Goal: Information Seeking & Learning: Learn about a topic

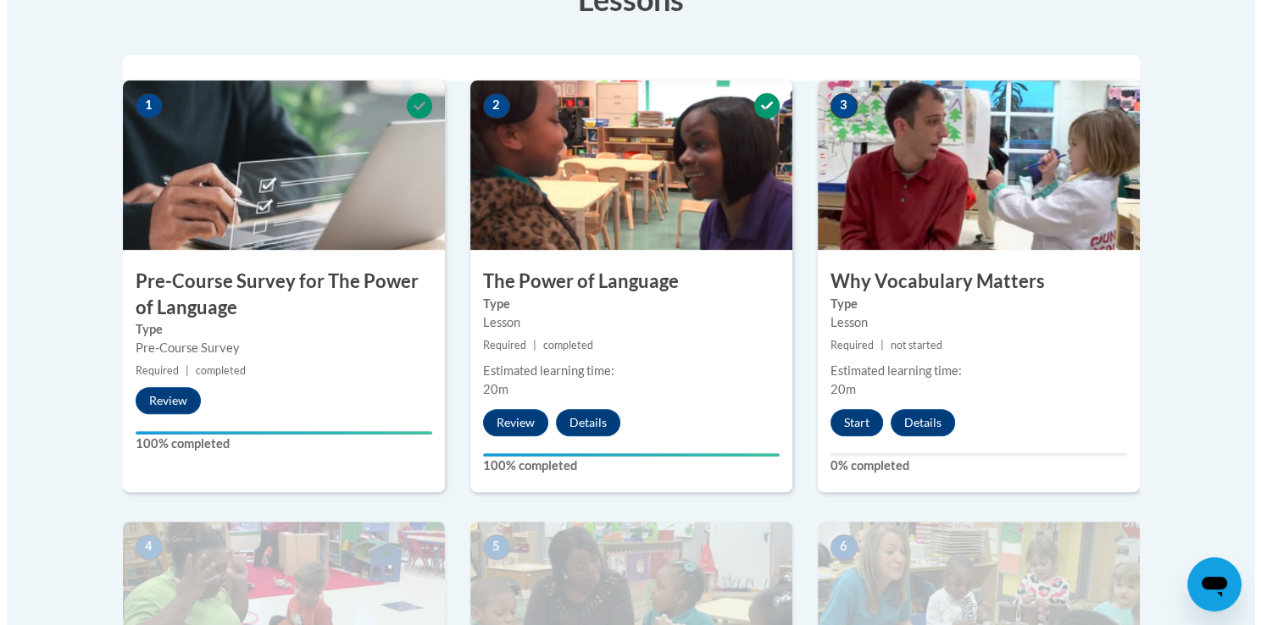
scroll to position [513, 0]
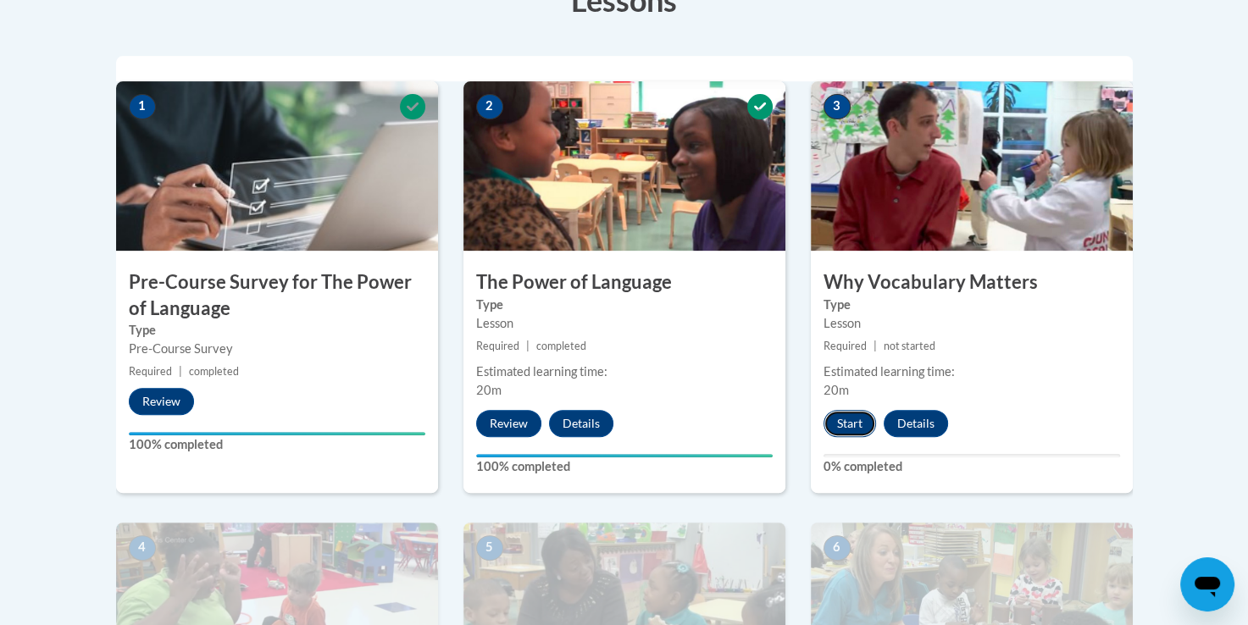
click at [850, 420] on button "Start" at bounding box center [849, 423] width 53 height 27
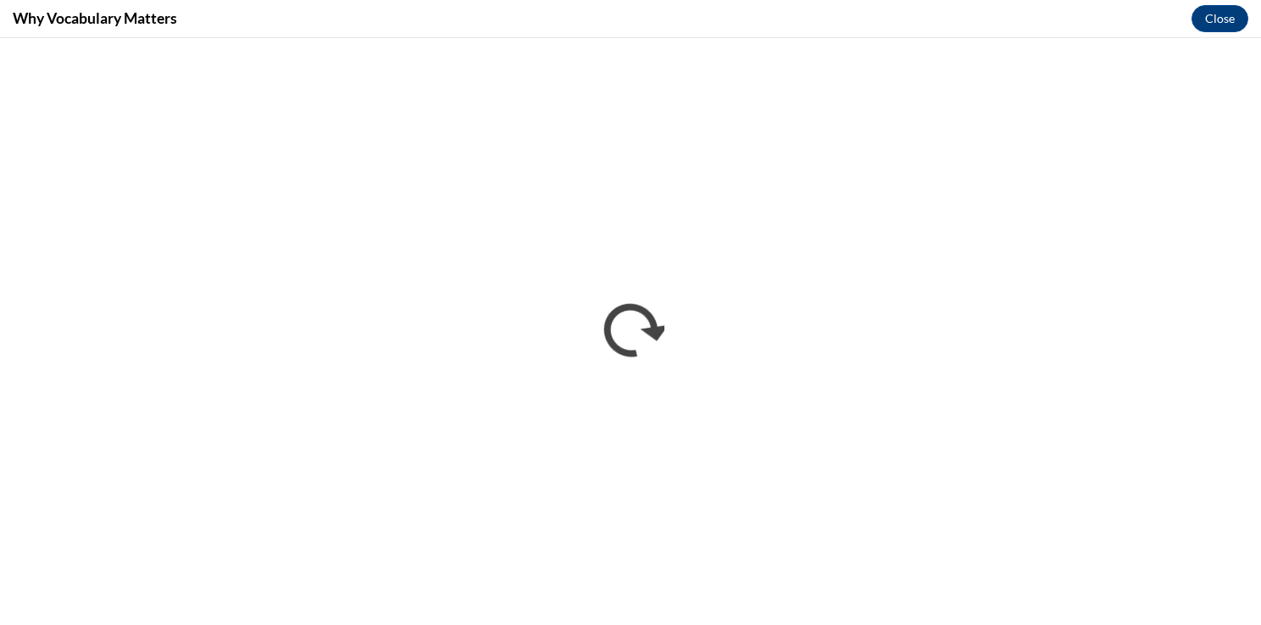
scroll to position [0, 0]
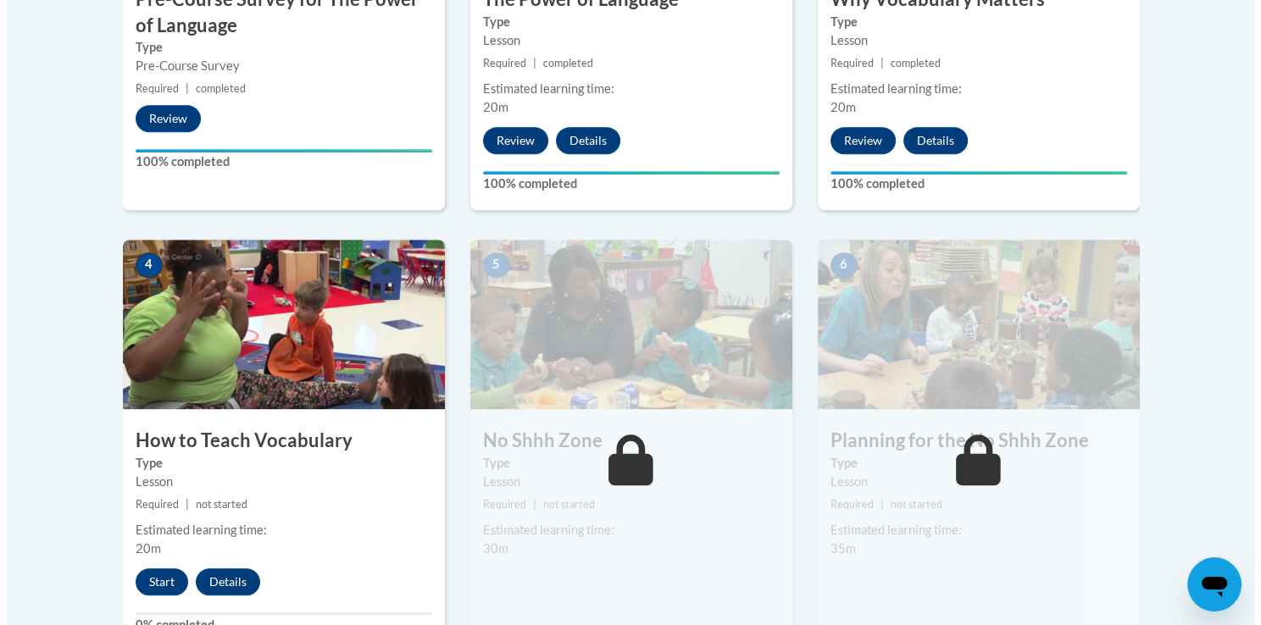
scroll to position [798, 0]
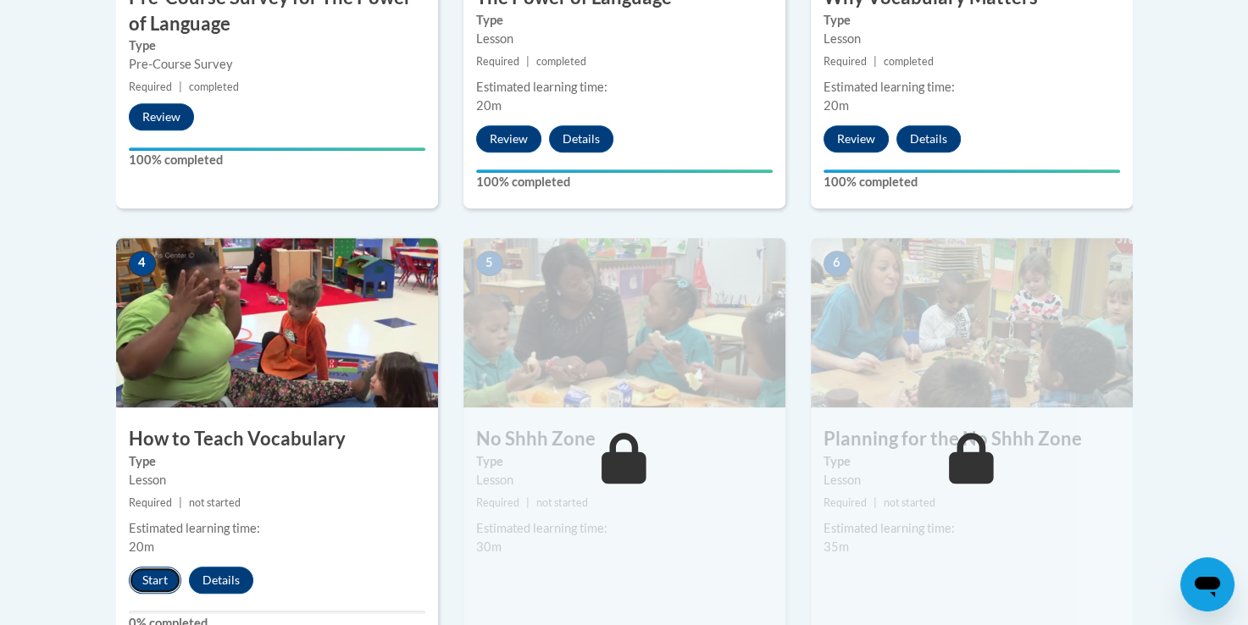
click at [141, 578] on button "Start" at bounding box center [155, 580] width 53 height 27
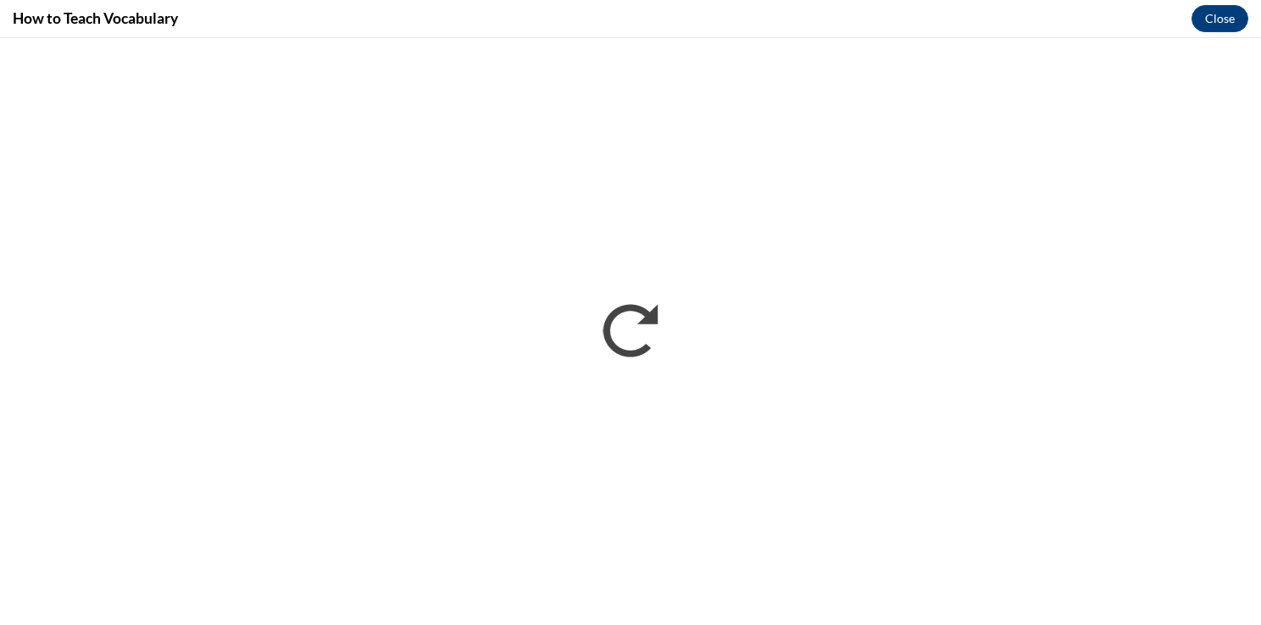
scroll to position [0, 0]
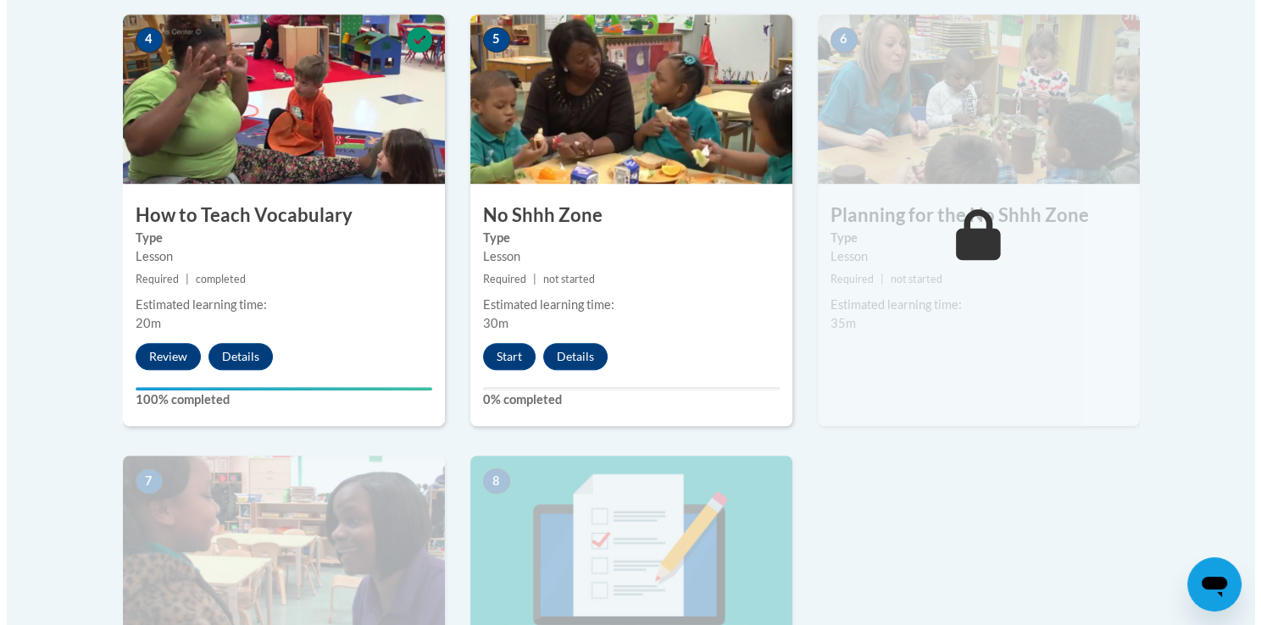
scroll to position [1056, 0]
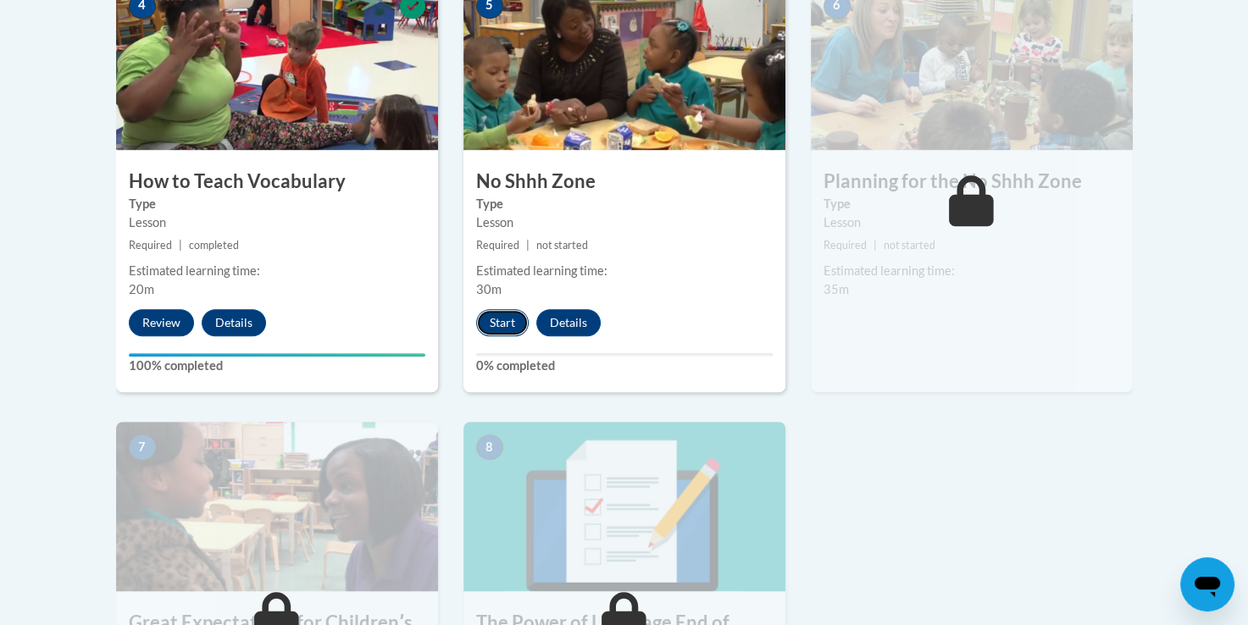
click at [515, 318] on button "Start" at bounding box center [502, 322] width 53 height 27
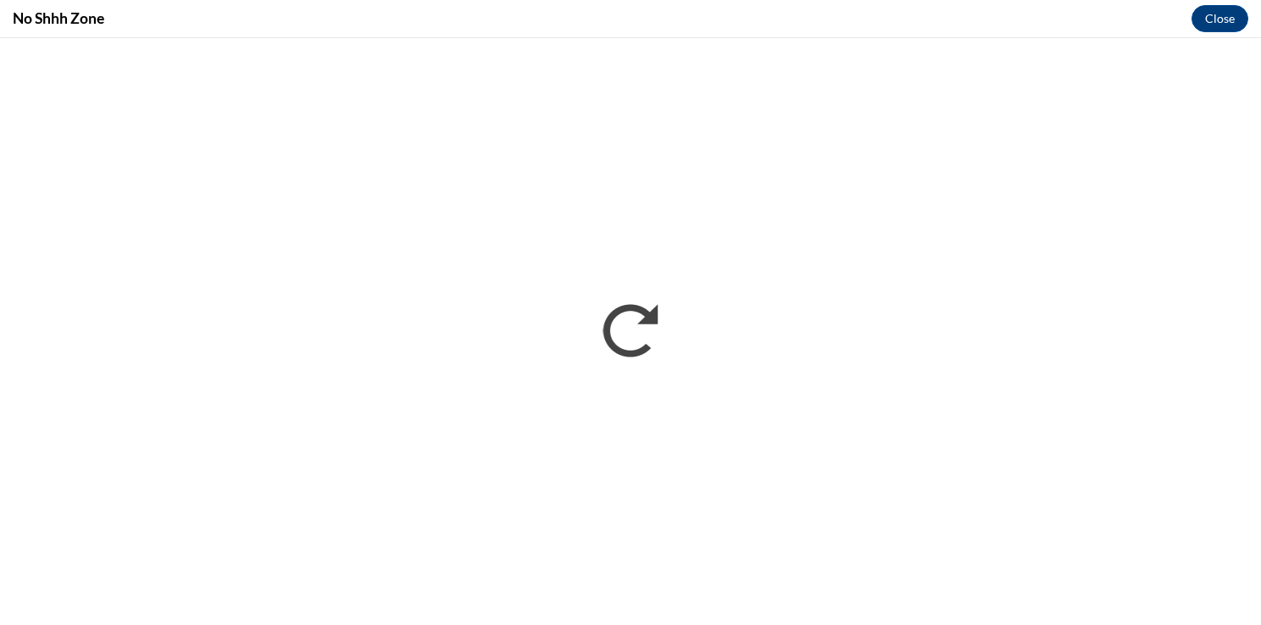
scroll to position [0, 0]
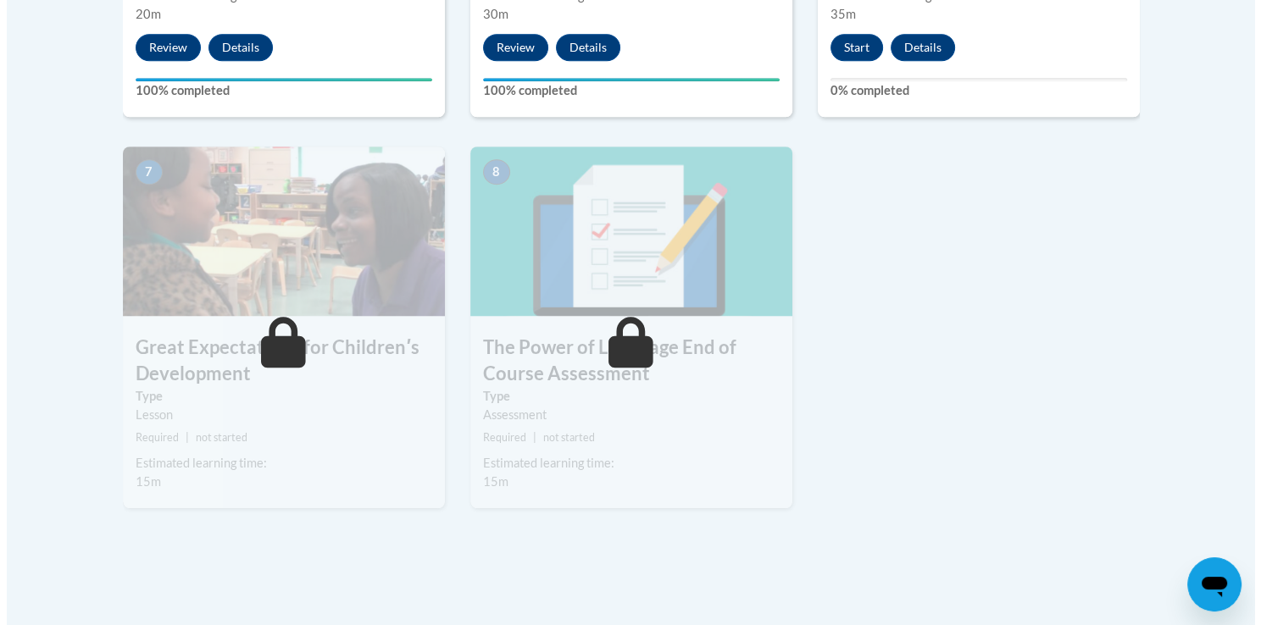
scroll to position [1348, 0]
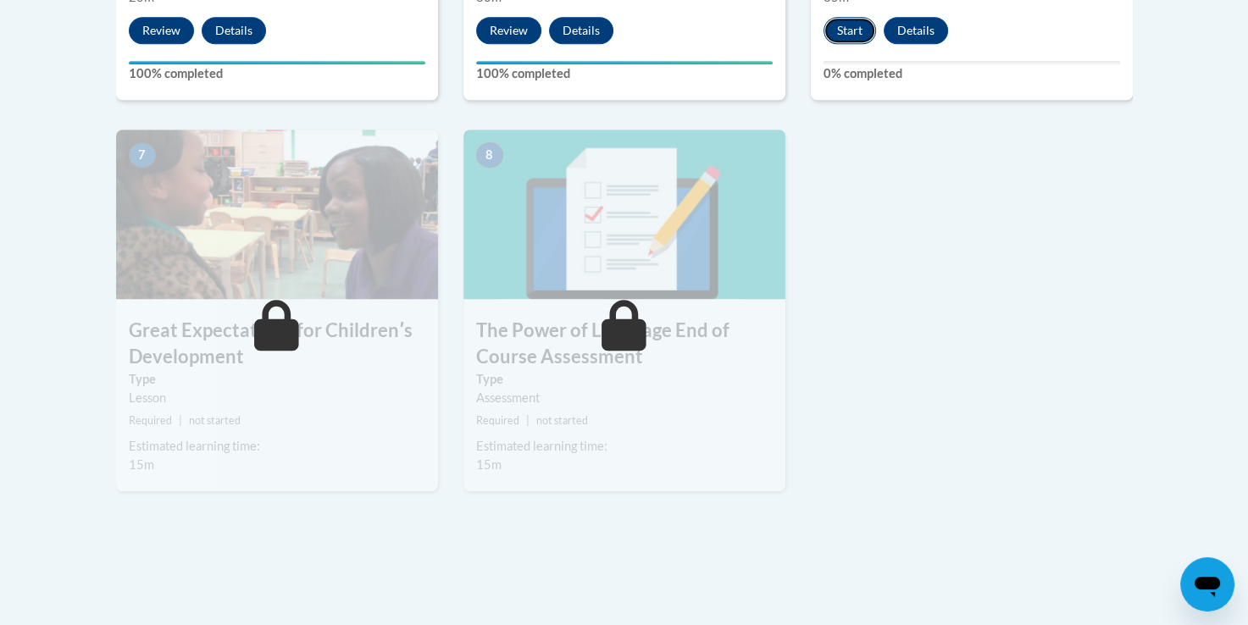
click at [847, 34] on button "Start" at bounding box center [849, 30] width 53 height 27
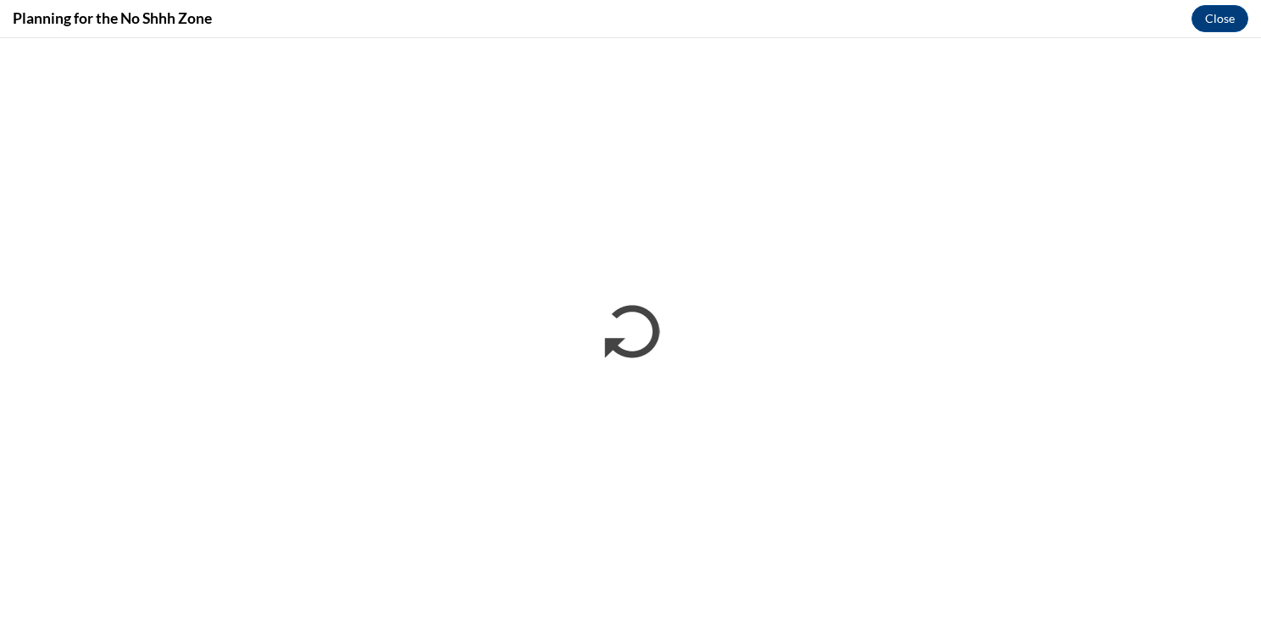
scroll to position [0, 0]
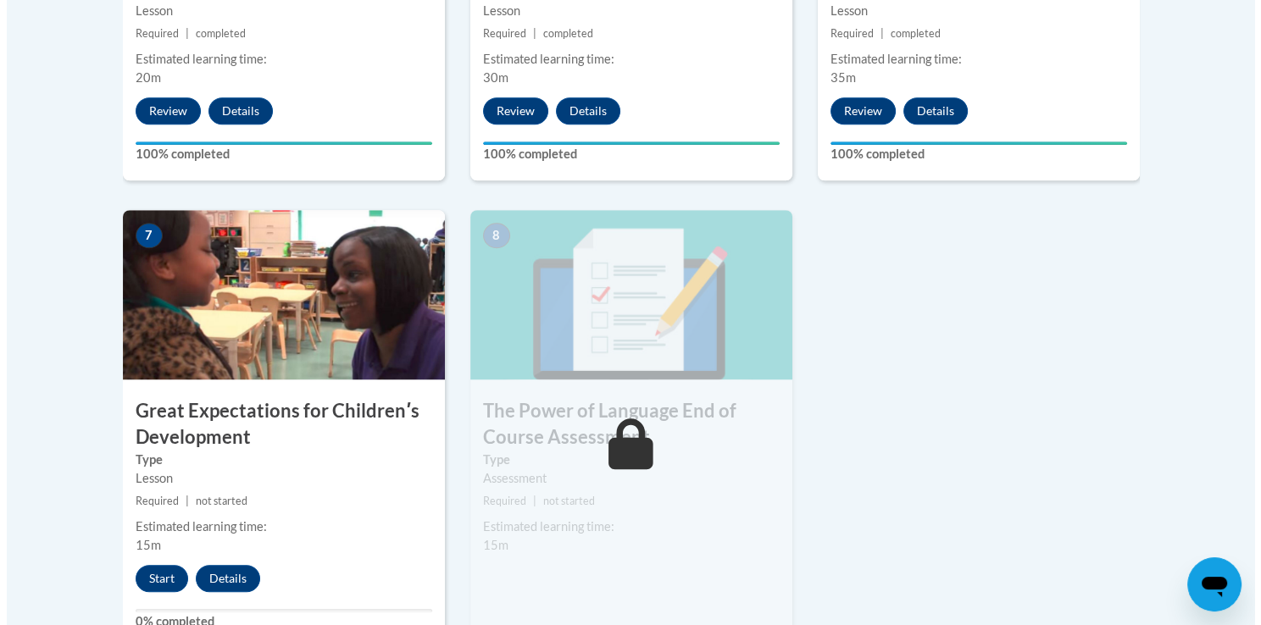
scroll to position [1271, 0]
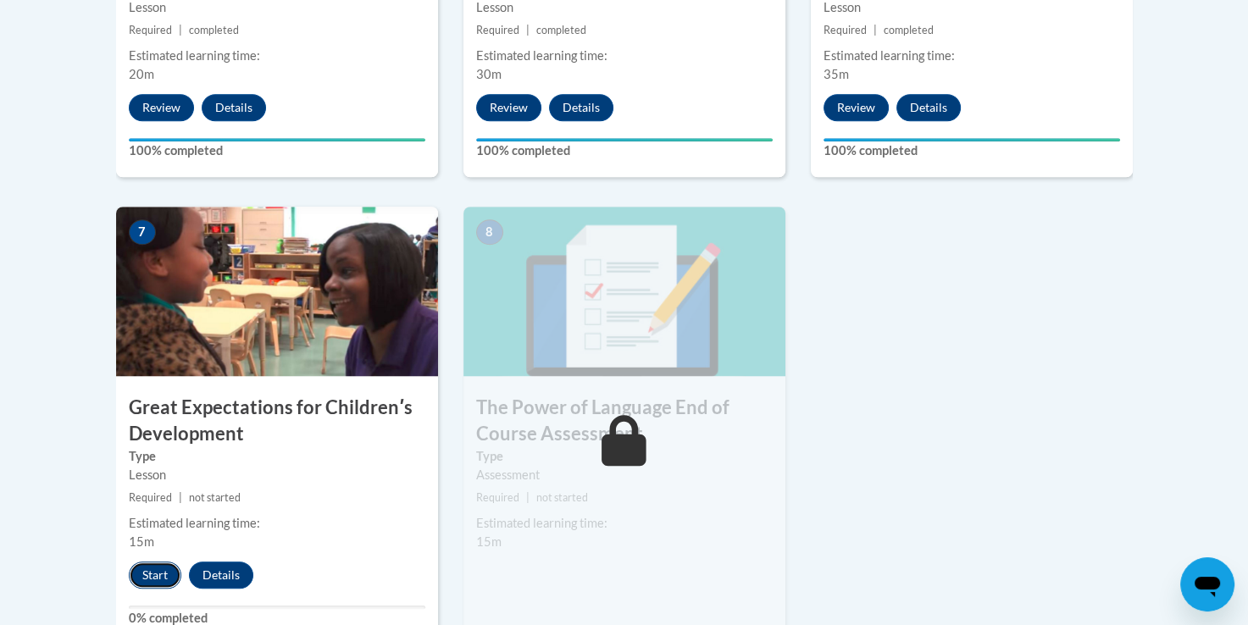
click at [169, 564] on button "Start" at bounding box center [155, 575] width 53 height 27
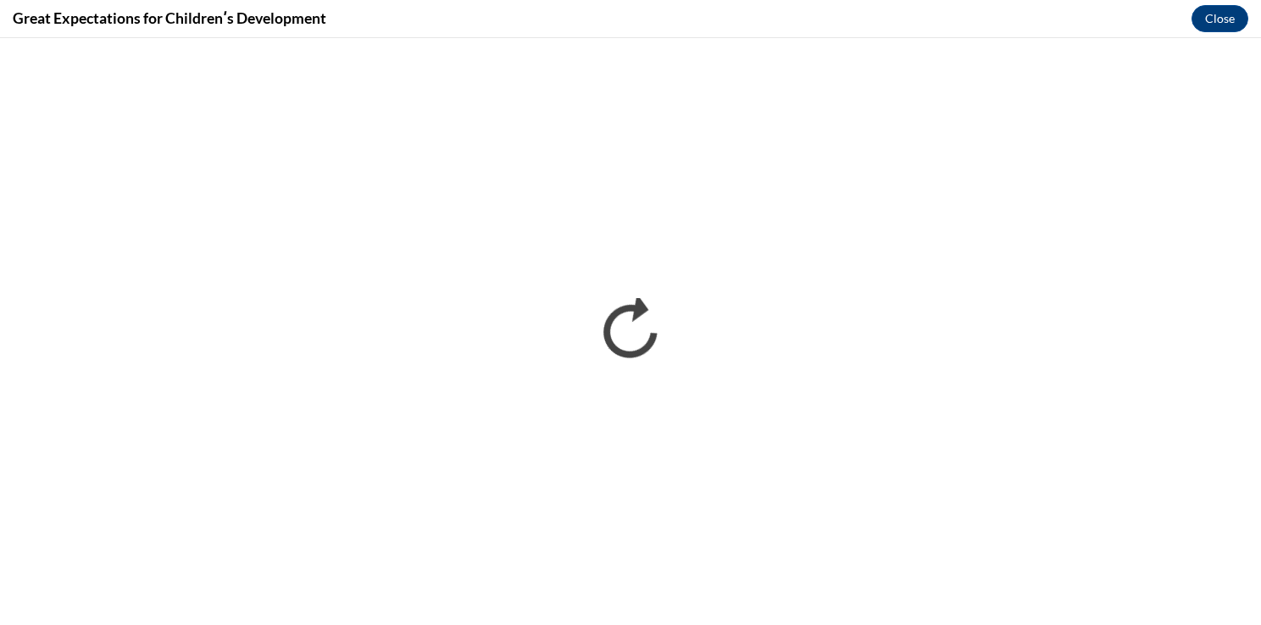
scroll to position [0, 0]
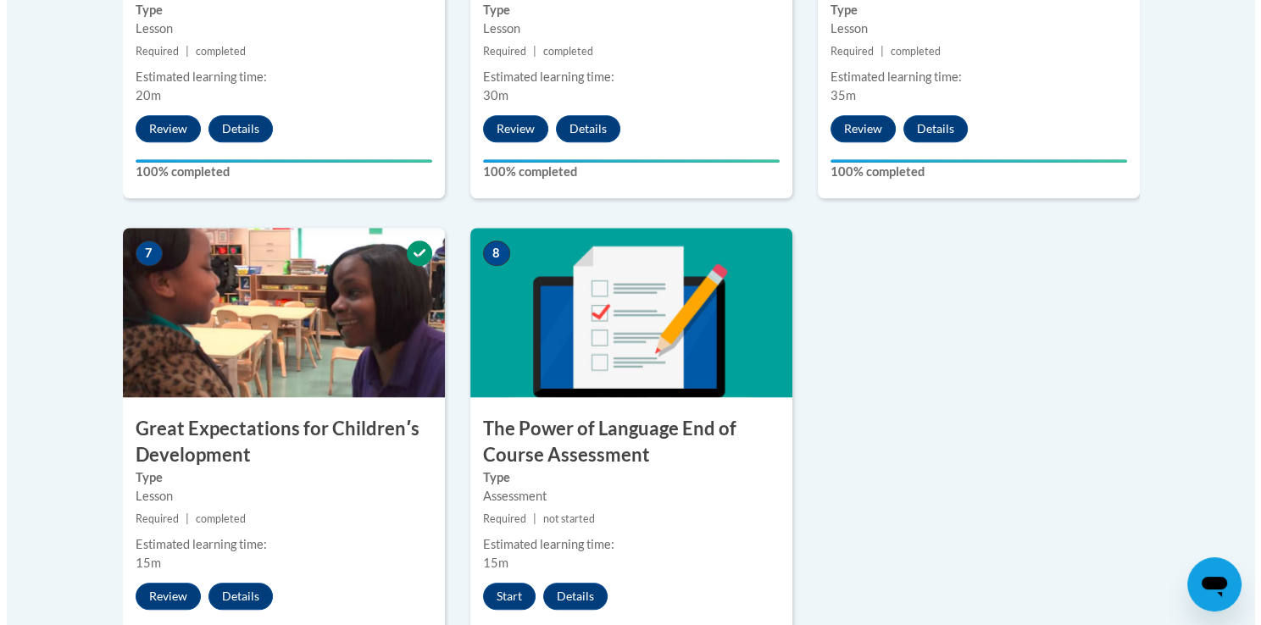
scroll to position [1274, 0]
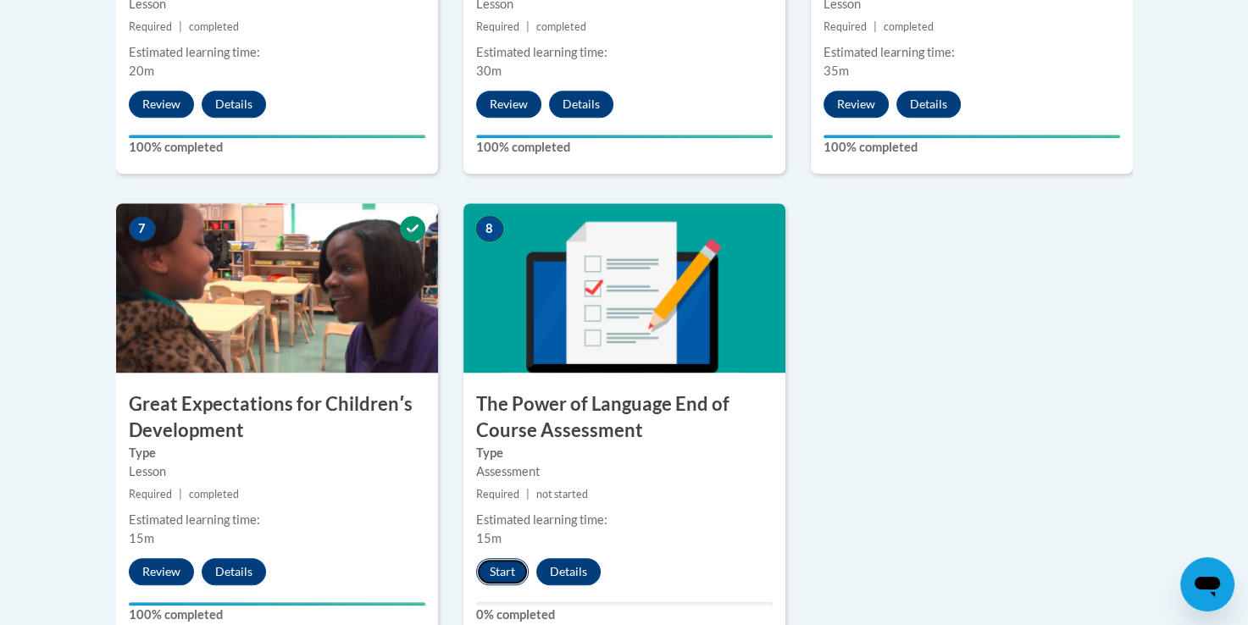
click at [501, 561] on button "Start" at bounding box center [502, 571] width 53 height 27
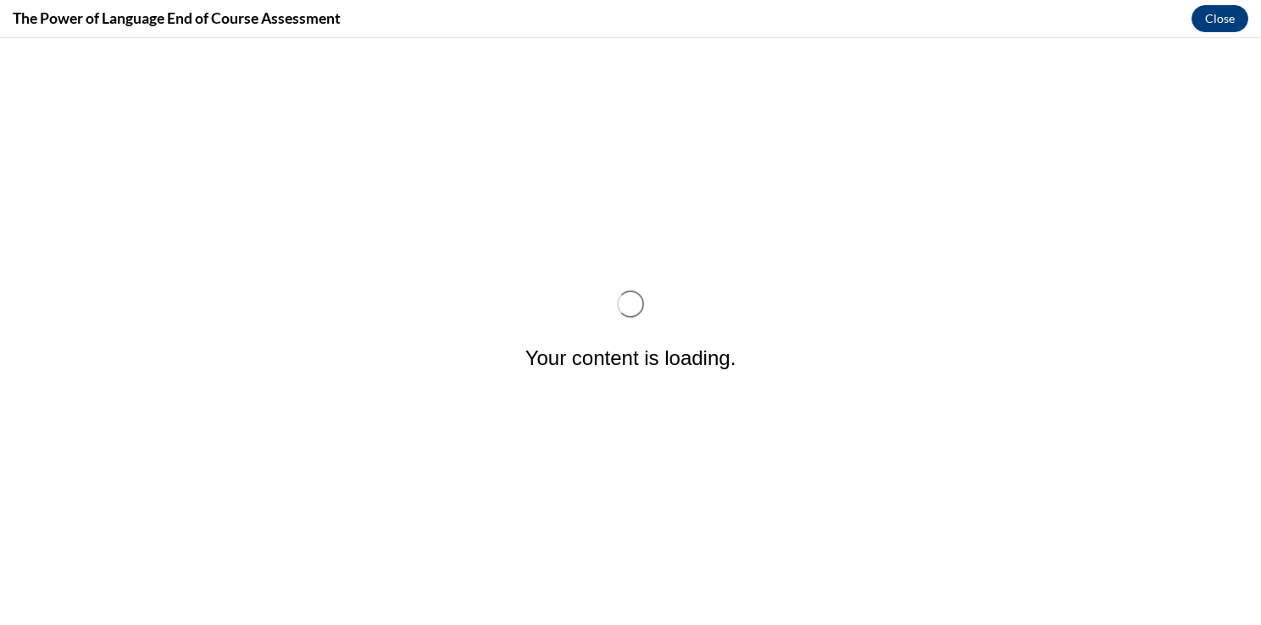
scroll to position [0, 0]
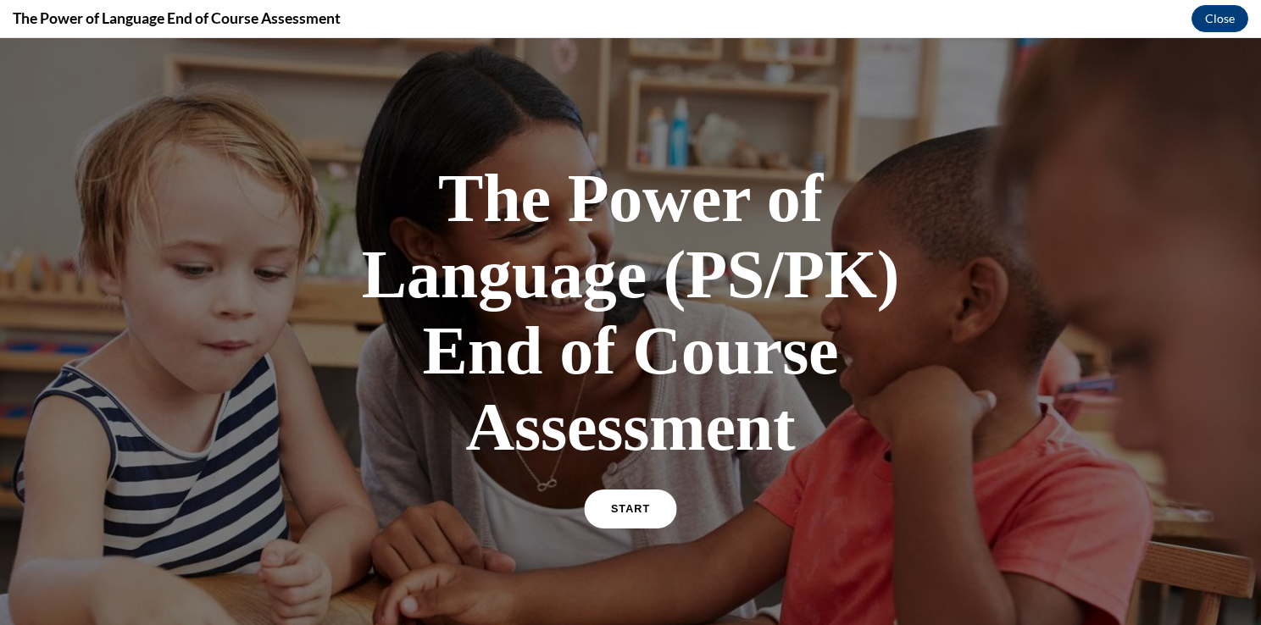
click at [611, 516] on span "START" at bounding box center [630, 509] width 39 height 13
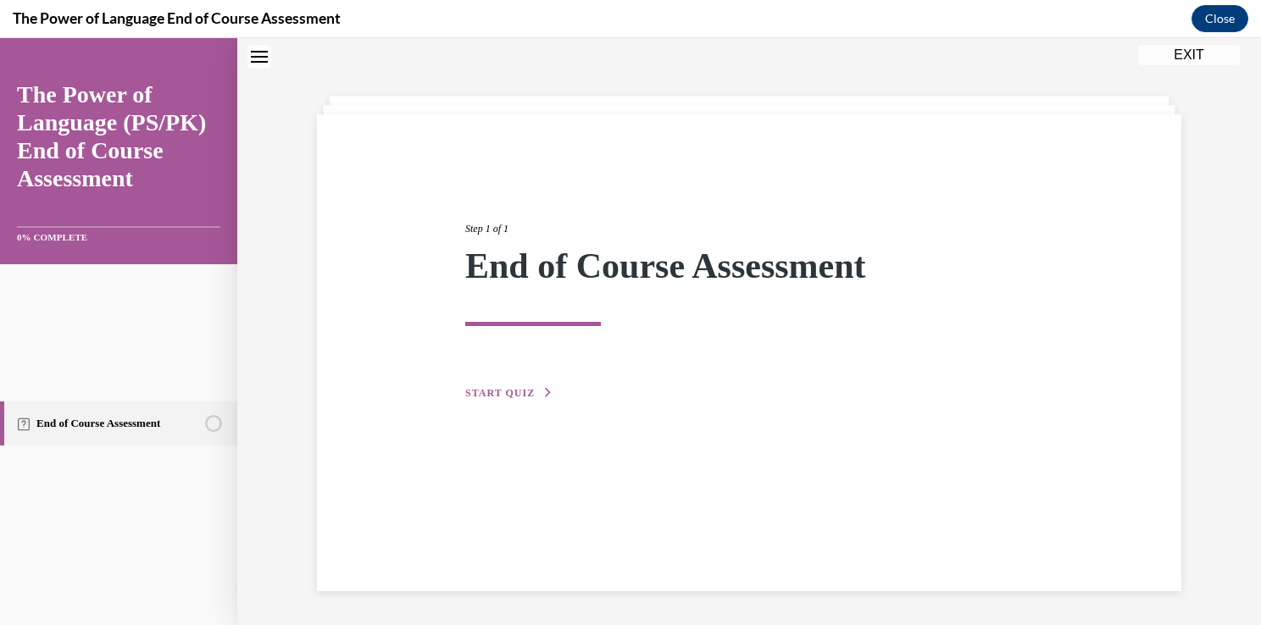
scroll to position [242, 0]
click at [553, 401] on button "START QUIZ" at bounding box center [509, 392] width 88 height 15
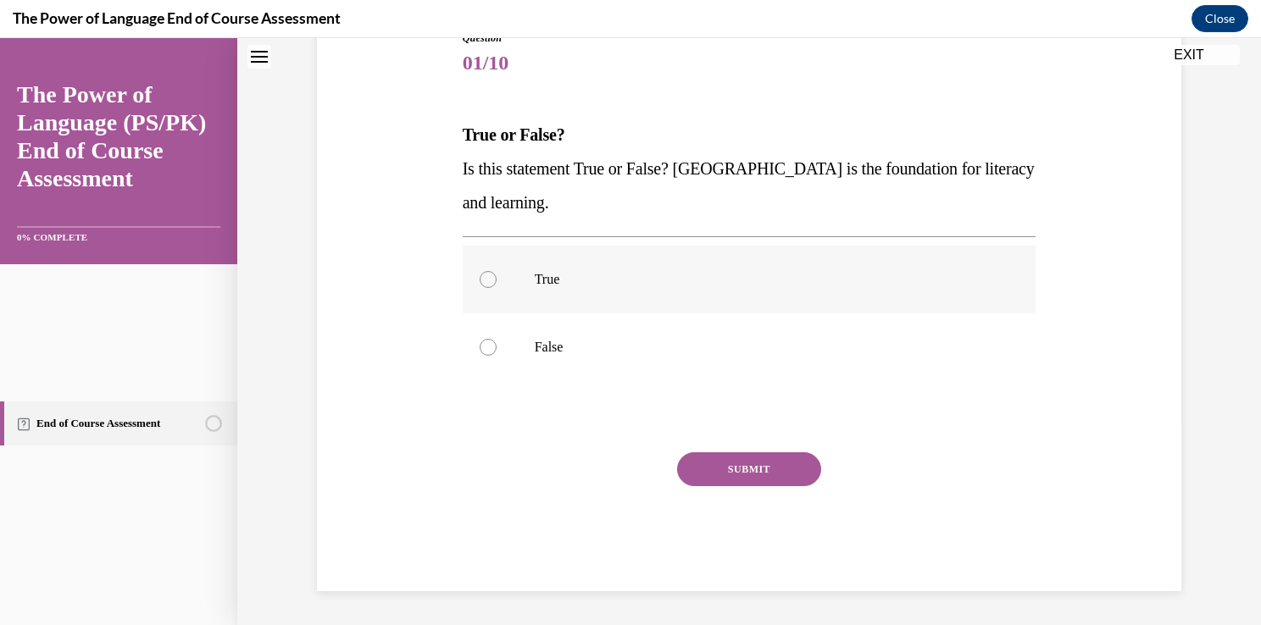
click at [613, 313] on label "True" at bounding box center [750, 280] width 574 height 68
click at [496, 288] on input "True" at bounding box center [488, 279] width 17 height 17
radio input "true"
click at [786, 462] on button "SUBMIT" at bounding box center [749, 469] width 144 height 34
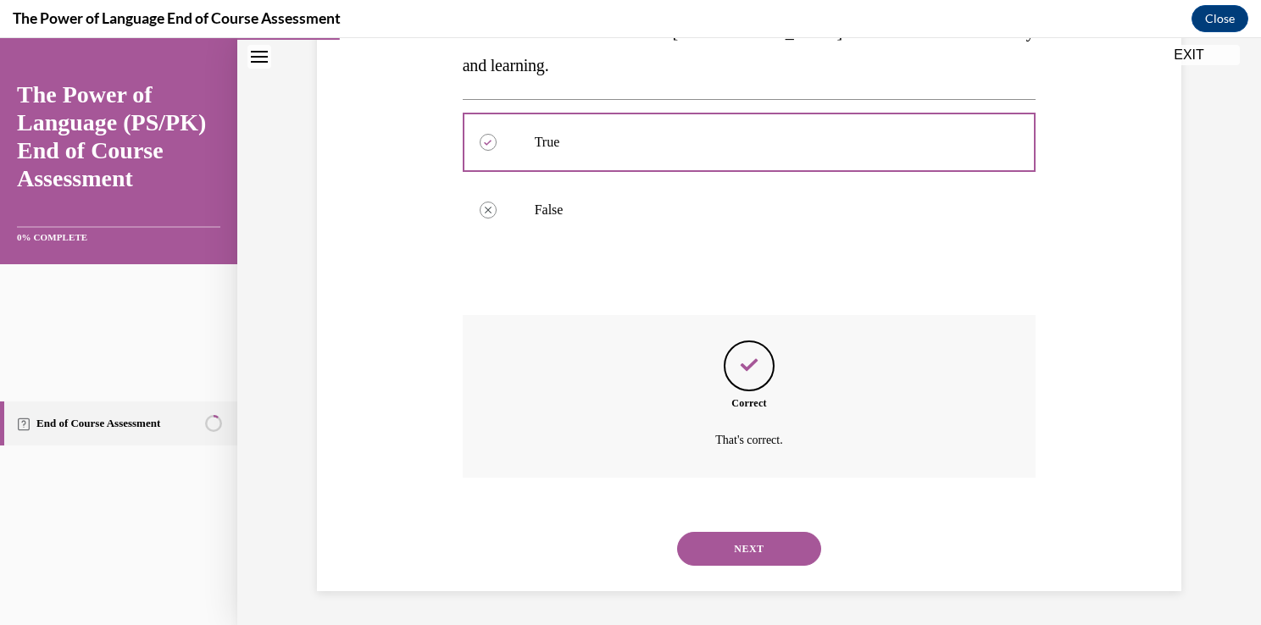
scroll to position [855, 0]
click at [767, 532] on button "NEXT" at bounding box center [749, 549] width 144 height 34
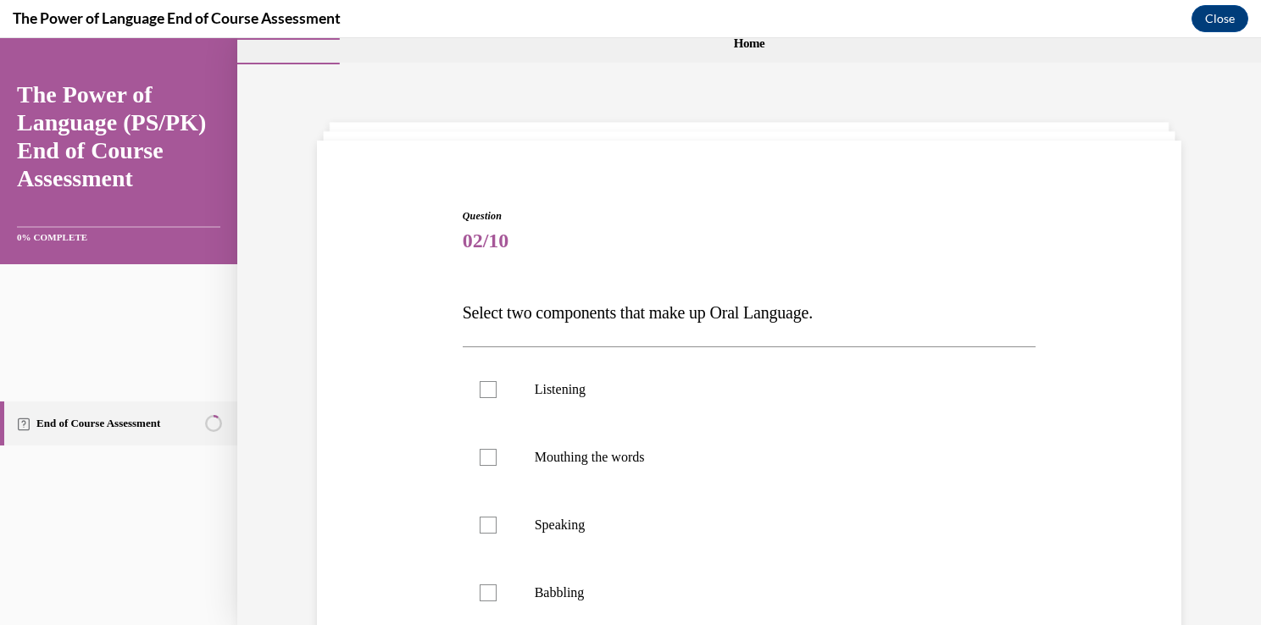
scroll to position [440, 0]
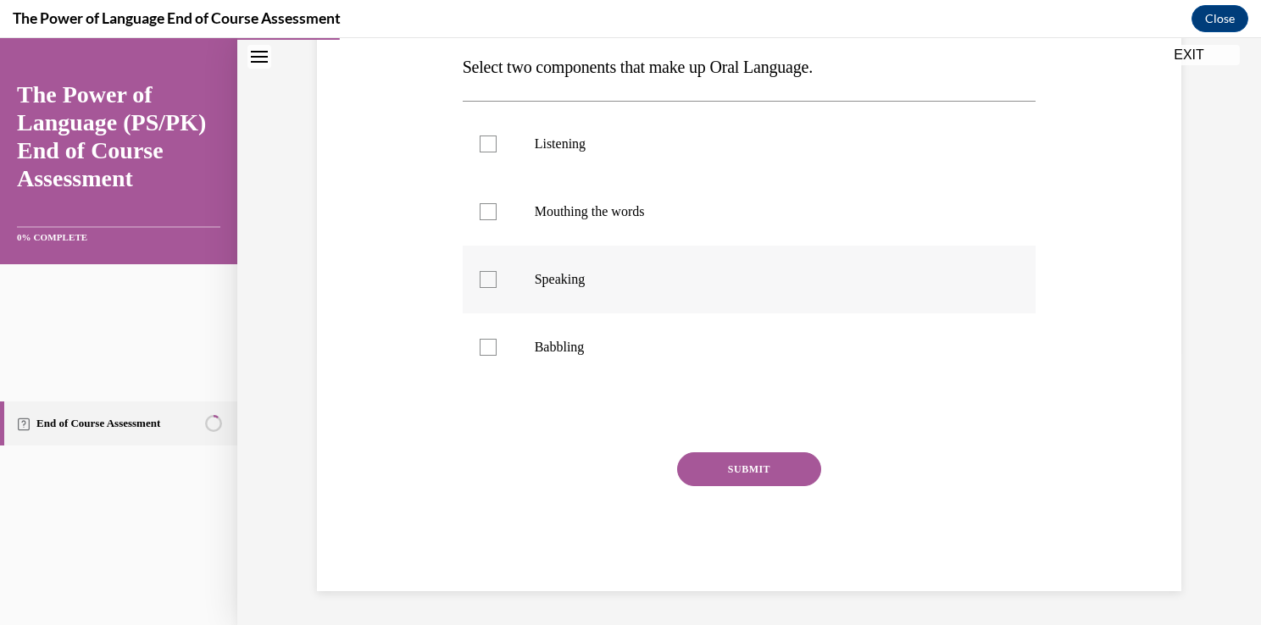
click at [759, 313] on label "Speaking" at bounding box center [750, 280] width 574 height 68
click at [496, 288] on input "Speaking" at bounding box center [488, 279] width 17 height 17
checkbox input "true"
click at [768, 178] on label "Listening" at bounding box center [750, 144] width 574 height 68
click at [496, 152] on input "Listening" at bounding box center [488, 144] width 17 height 17
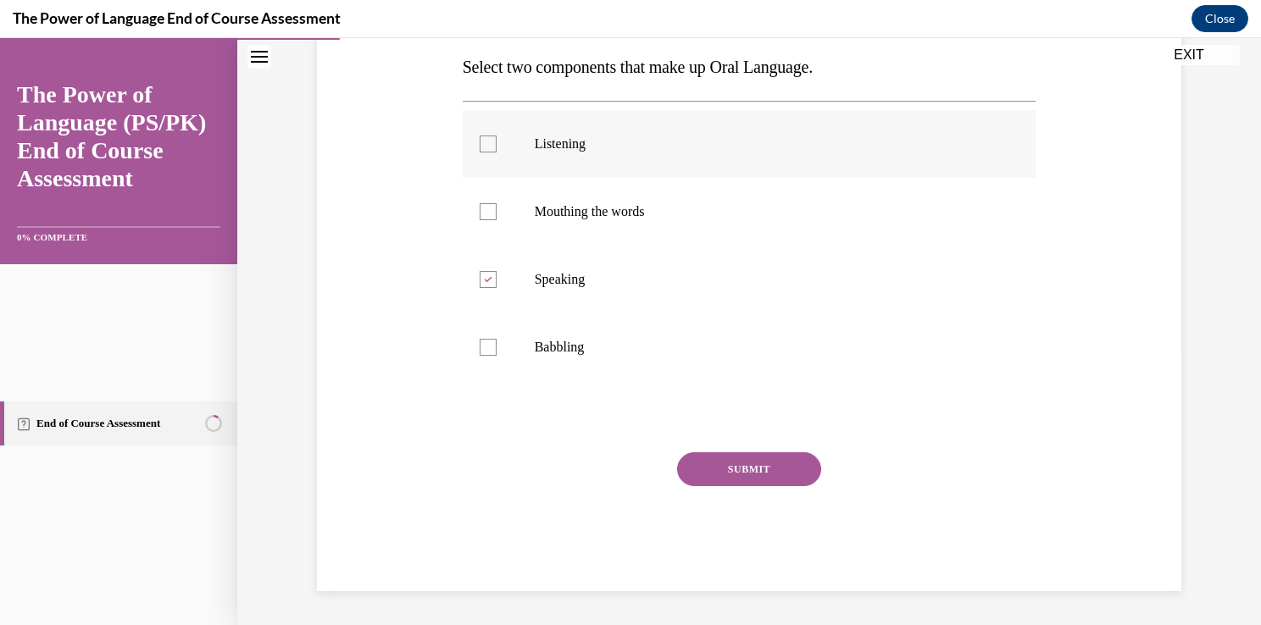
checkbox input "true"
click at [779, 452] on button "SUBMIT" at bounding box center [749, 469] width 144 height 34
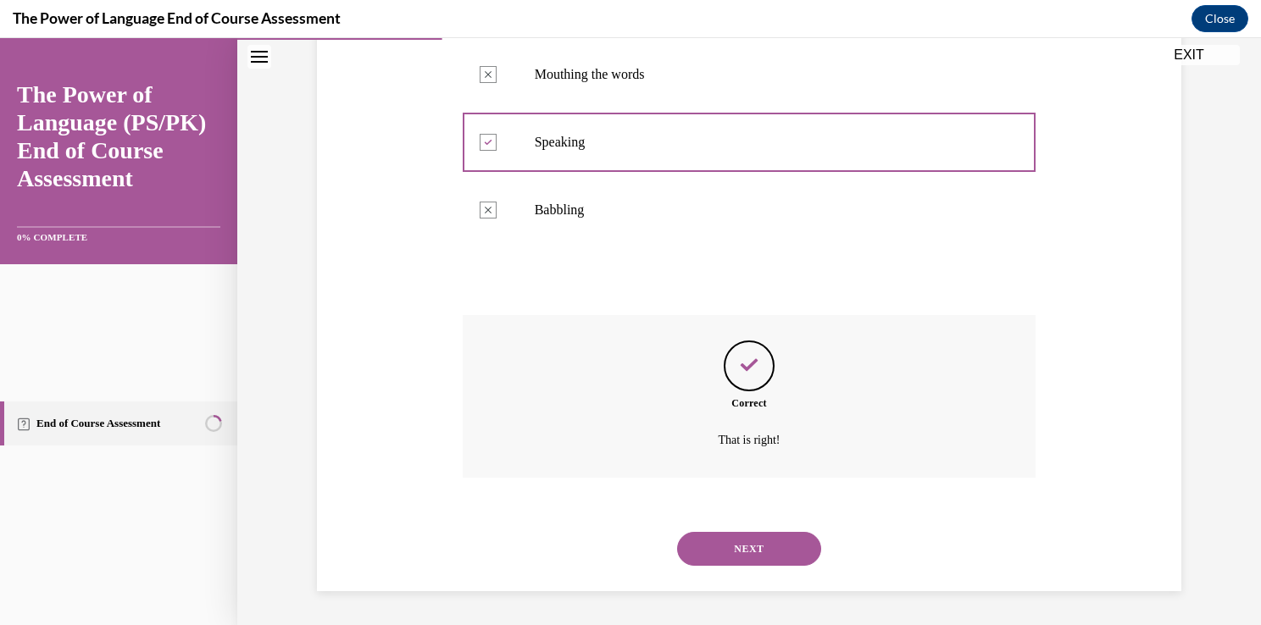
scroll to position [956, 0]
click at [820, 532] on button "NEXT" at bounding box center [749, 549] width 144 height 34
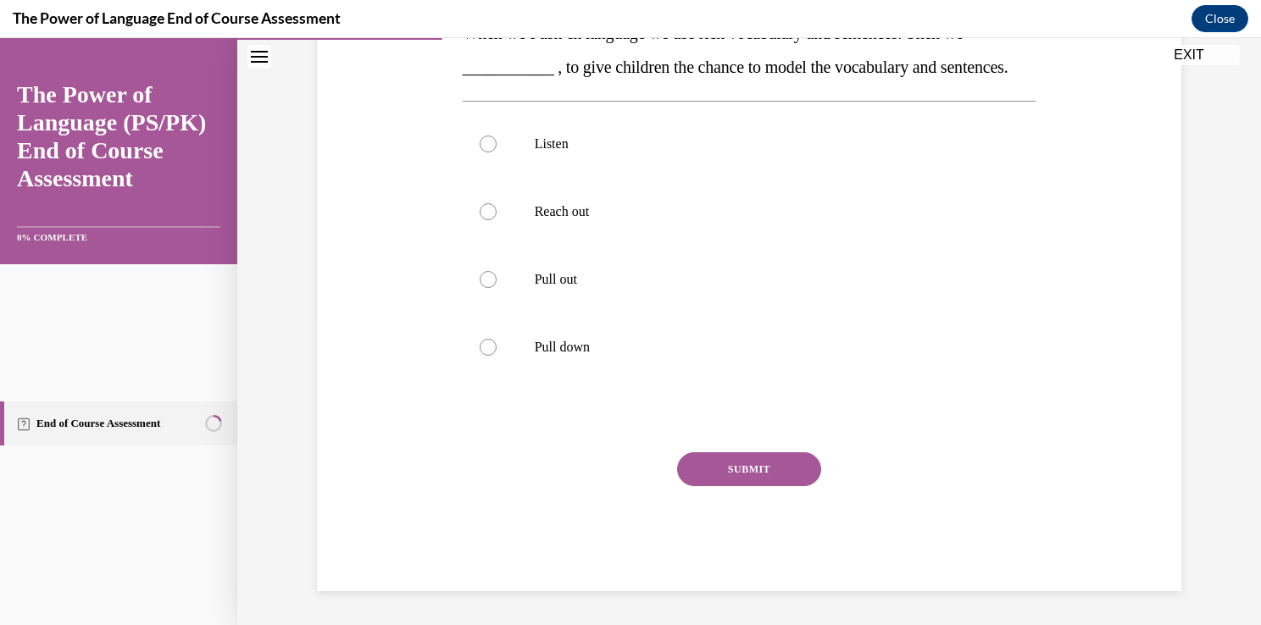
scroll to position [523, 0]
click at [812, 288] on p "Pull out" at bounding box center [764, 279] width 459 height 17
click at [496, 288] on input "Pull out" at bounding box center [488, 279] width 17 height 17
radio input "true"
click at [813, 452] on button "SUBMIT" at bounding box center [749, 469] width 144 height 34
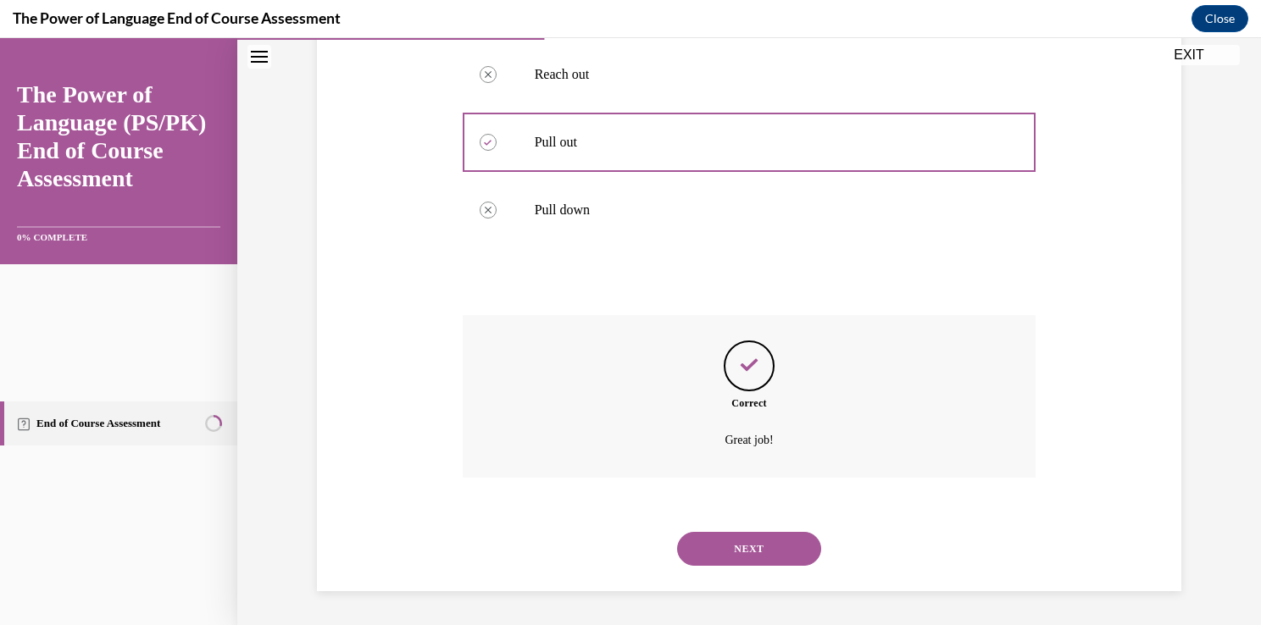
scroll to position [1058, 0]
click at [795, 537] on div "NEXT" at bounding box center [750, 549] width 574 height 68
click at [805, 532] on button "NEXT" at bounding box center [749, 549] width 144 height 34
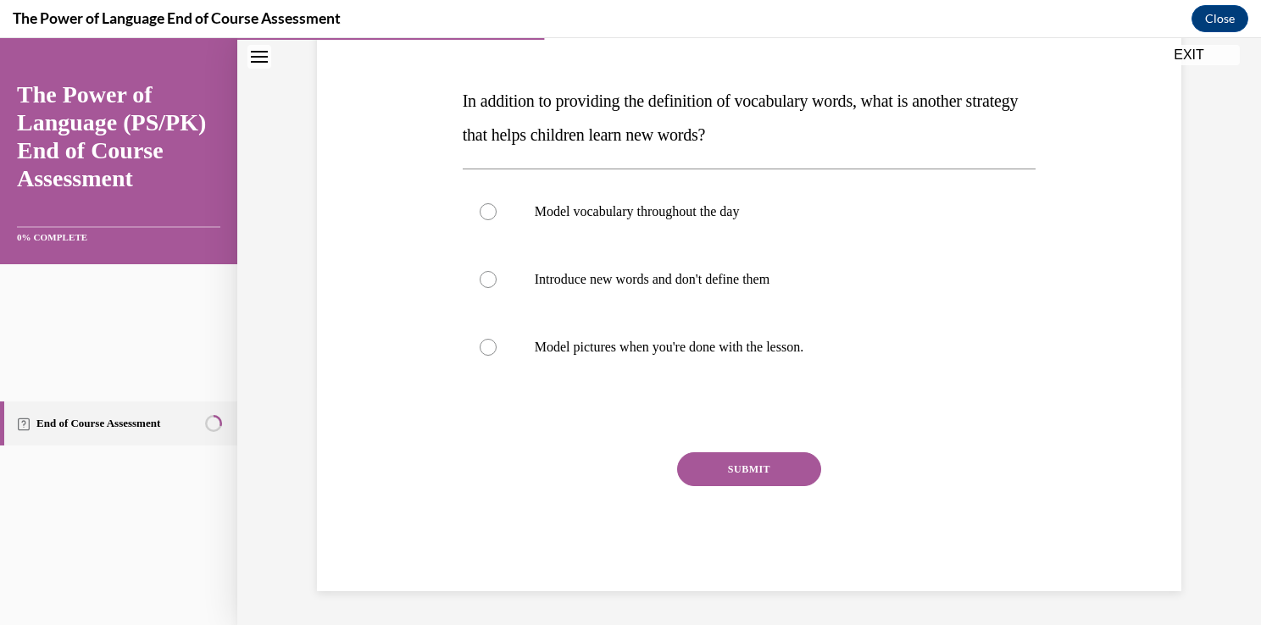
scroll to position [533, 0]
click at [847, 203] on p "Model vocabulary throughout the day" at bounding box center [764, 211] width 459 height 17
click at [496, 203] on input "Model vocabulary throughout the day" at bounding box center [488, 211] width 17 height 17
radio input "true"
click at [821, 452] on button "SUBMIT" at bounding box center [749, 469] width 144 height 34
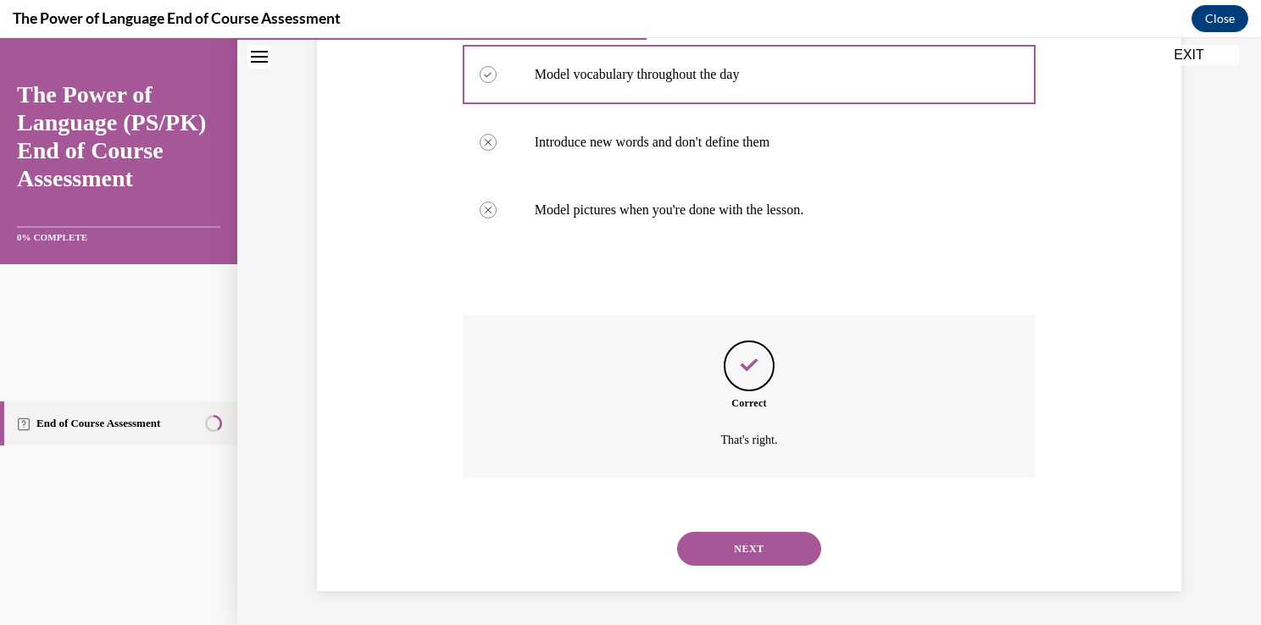
scroll to position [983, 0]
click at [821, 532] on button "NEXT" at bounding box center [749, 549] width 144 height 34
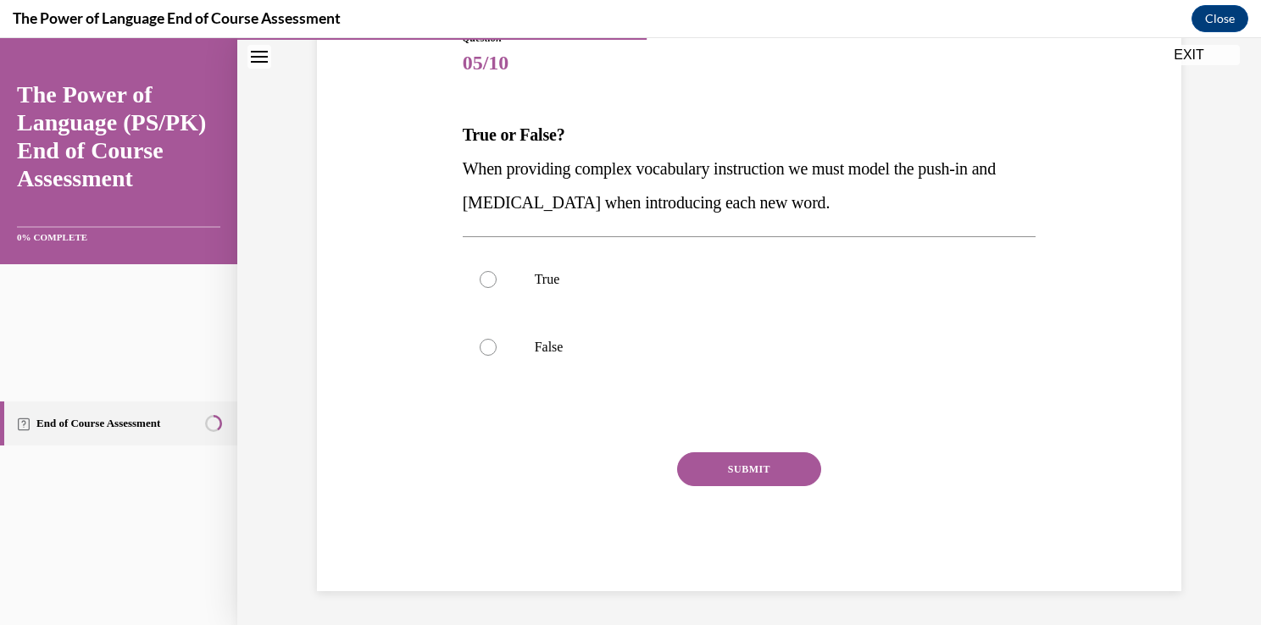
scroll to position [439, 0]
click at [805, 288] on p "True" at bounding box center [764, 279] width 459 height 17
click at [496, 288] on input "True" at bounding box center [488, 279] width 17 height 17
radio input "true"
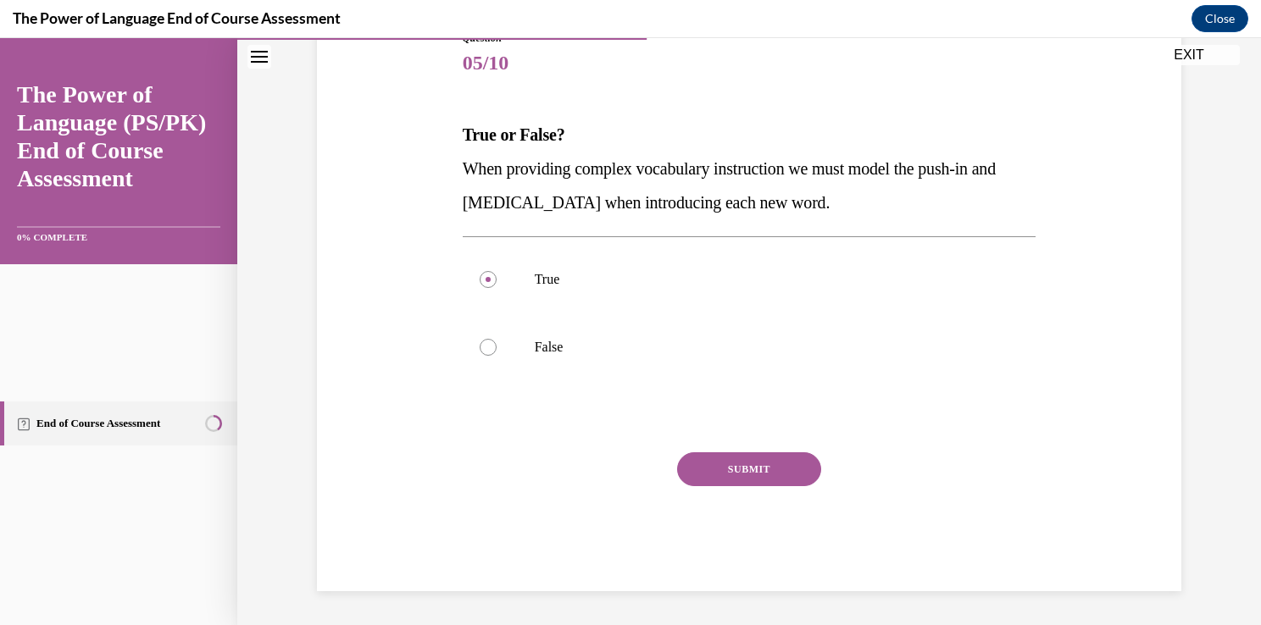
click at [805, 364] on div "Question 05/10 True or False? When providing complex vocabulary instruction we …" at bounding box center [750, 310] width 574 height 561
click at [801, 452] on button "SUBMIT" at bounding box center [749, 469] width 144 height 34
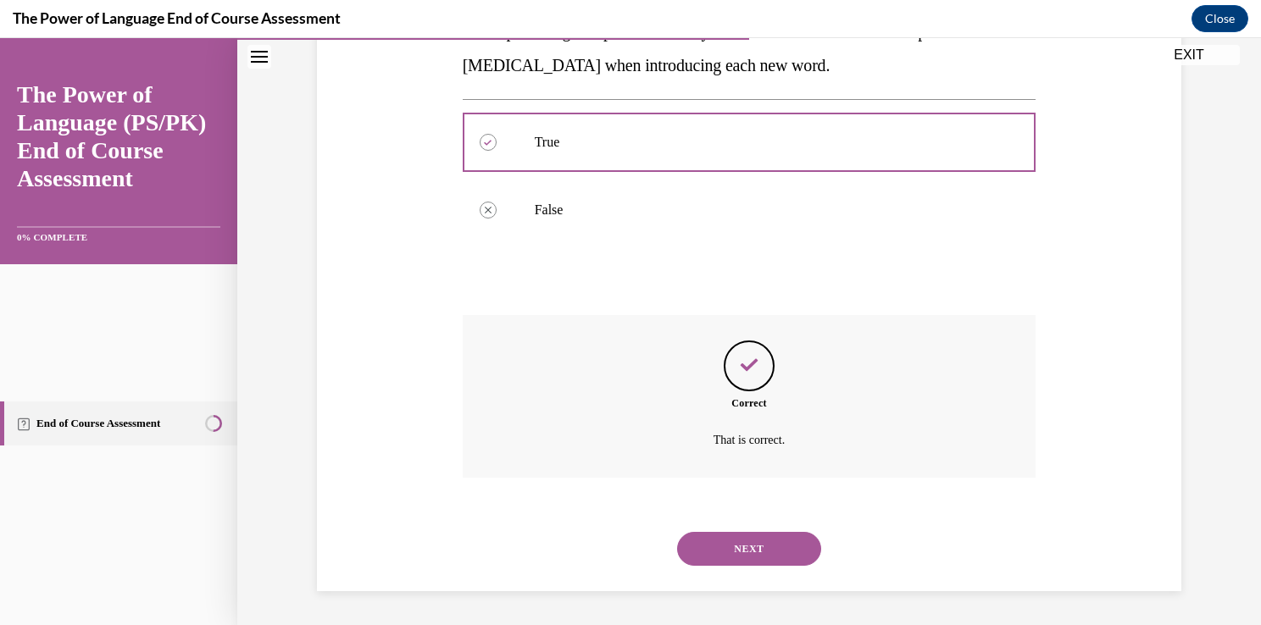
scroll to position [906, 0]
click at [794, 532] on button "NEXT" at bounding box center [749, 549] width 144 height 34
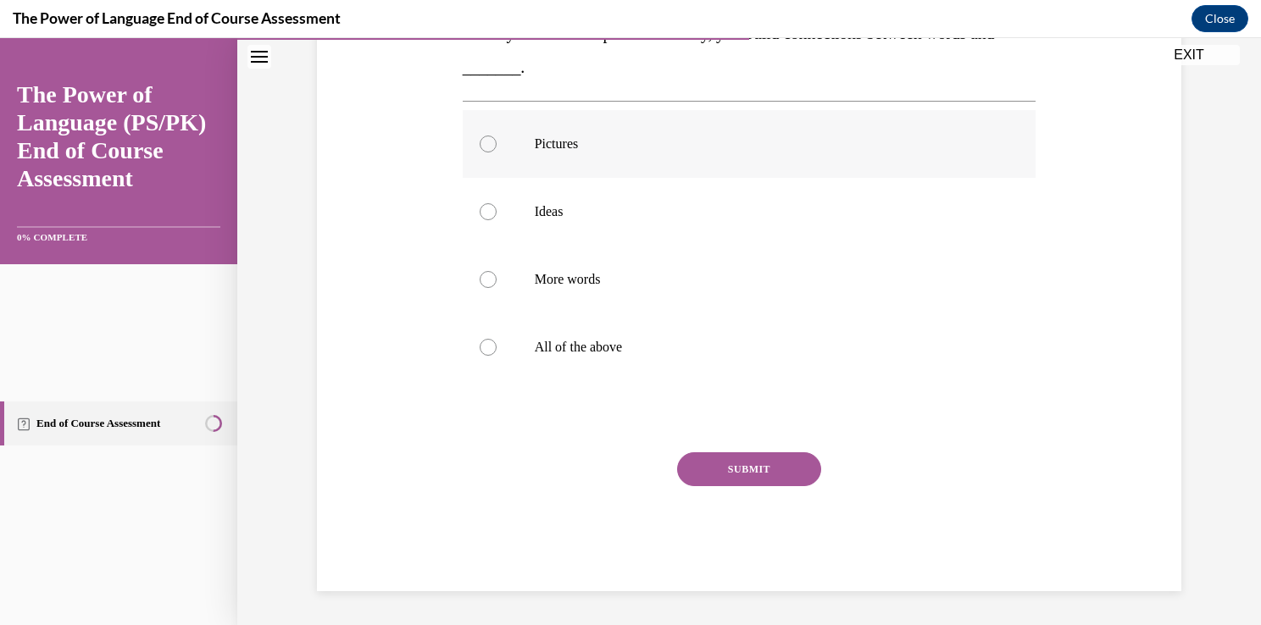
scroll to position [571, 0]
click at [787, 220] on p "Ideas" at bounding box center [764, 211] width 459 height 17
click at [496, 220] on input "Ideas" at bounding box center [488, 211] width 17 height 17
radio input "true"
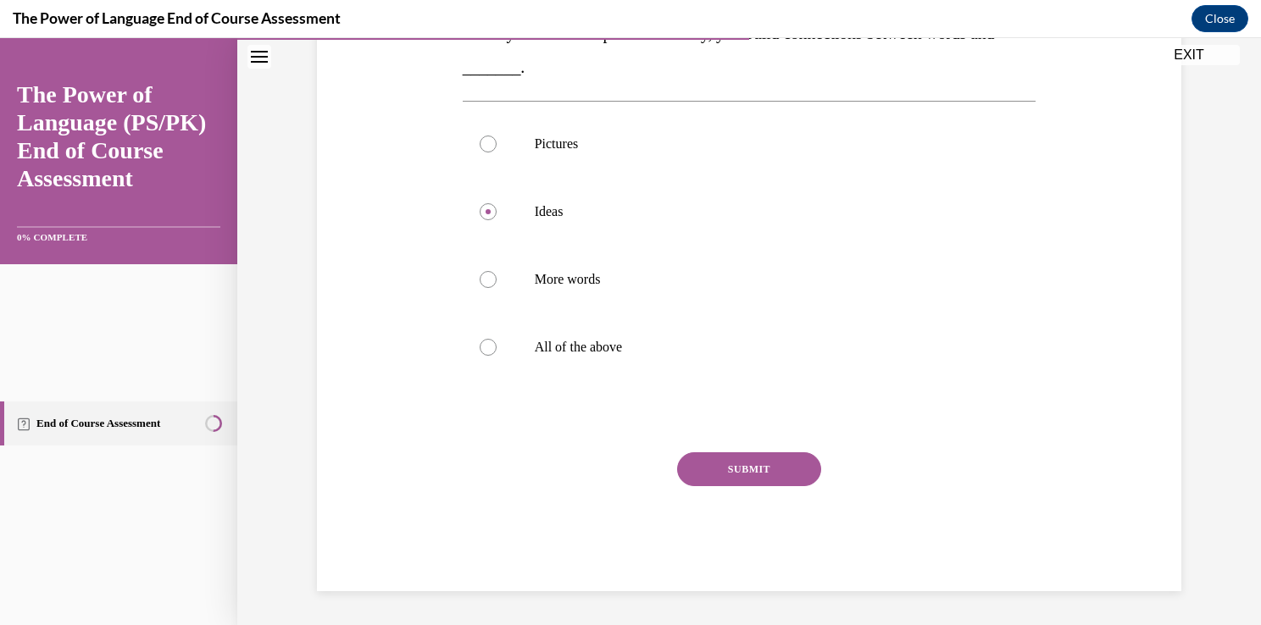
click at [814, 452] on button "SUBMIT" at bounding box center [749, 469] width 144 height 34
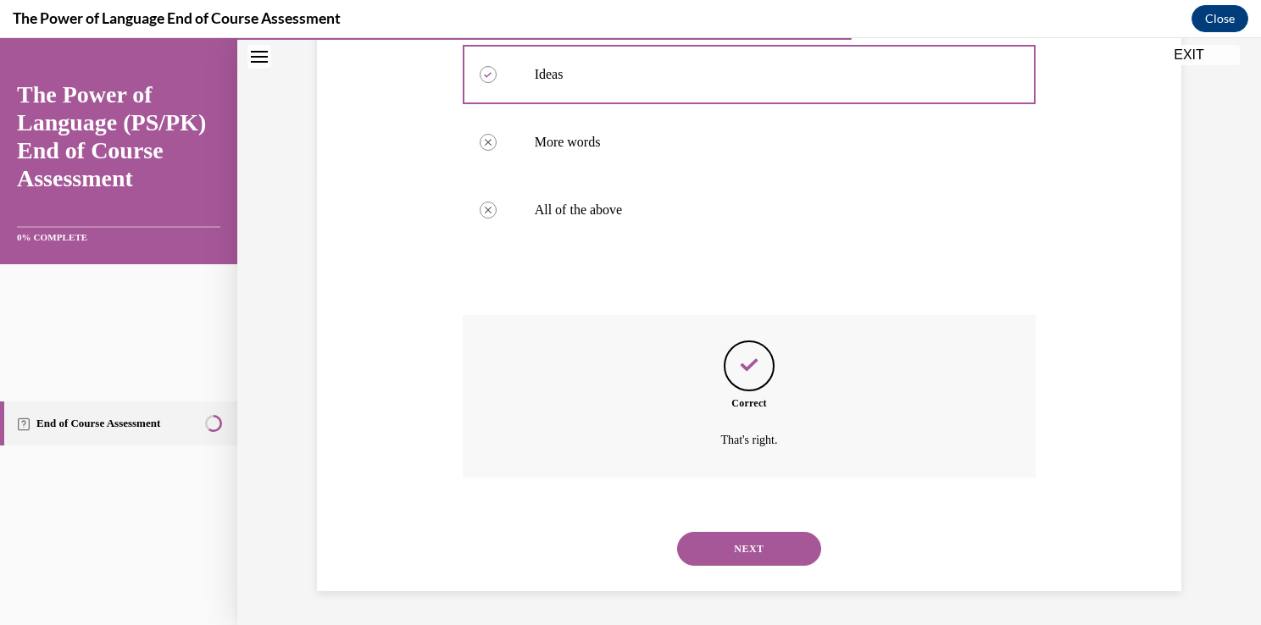
scroll to position [1007, 0]
click at [803, 532] on button "NEXT" at bounding box center [749, 549] width 144 height 34
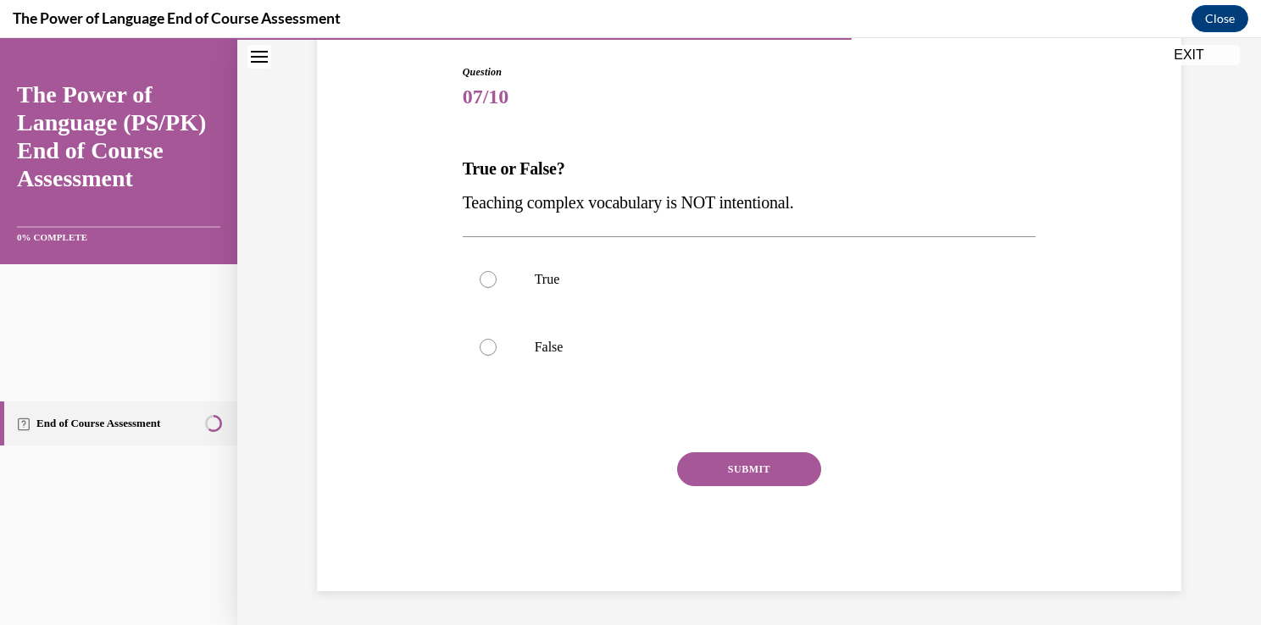
scroll to position [352, 0]
click at [789, 356] on p "False" at bounding box center [764, 347] width 459 height 17
click at [496, 356] on input "False" at bounding box center [488, 347] width 17 height 17
radio input "true"
click at [793, 452] on button "SUBMIT" at bounding box center [749, 469] width 144 height 34
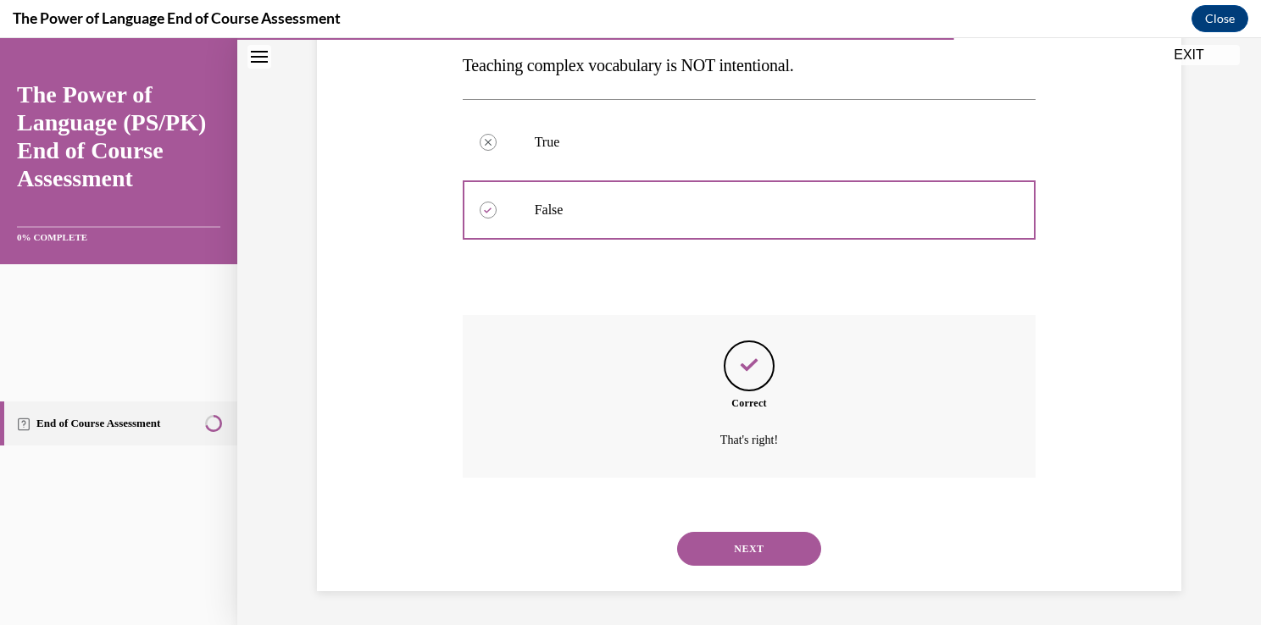
scroll to position [804, 0]
click at [796, 532] on button "NEXT" at bounding box center [749, 549] width 144 height 34
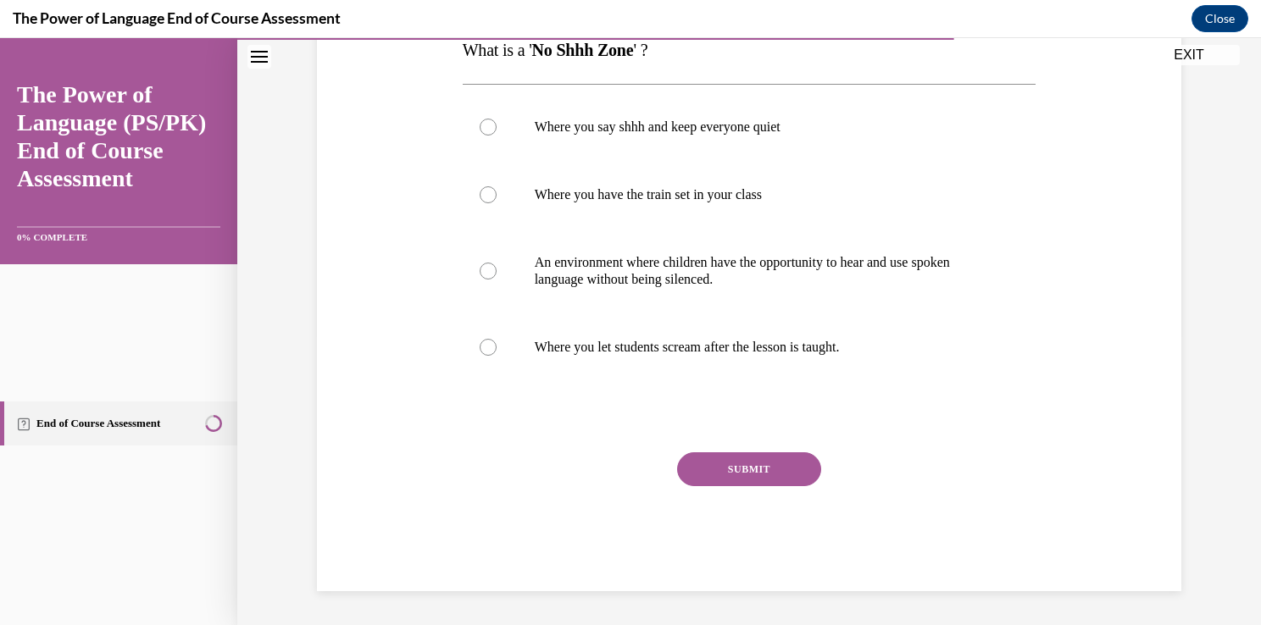
scroll to position [477, 0]
click at [790, 288] on p "An environment where children have the opportunity to hear and use spoken langu…" at bounding box center [764, 271] width 459 height 34
click at [496, 280] on input "An environment where children have the opportunity to hear and use spoken langu…" at bounding box center [488, 271] width 17 height 17
radio input "true"
click at [800, 452] on button "SUBMIT" at bounding box center [749, 469] width 144 height 34
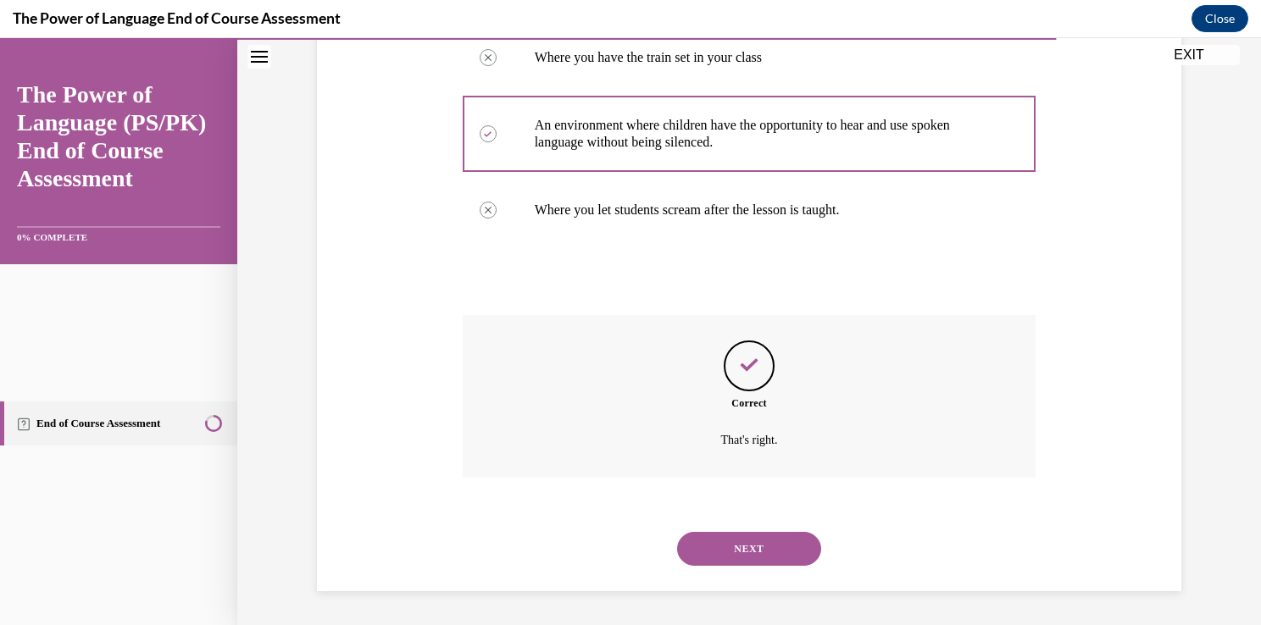
scroll to position [1058, 0]
click at [801, 532] on button "NEXT" at bounding box center [749, 549] width 144 height 34
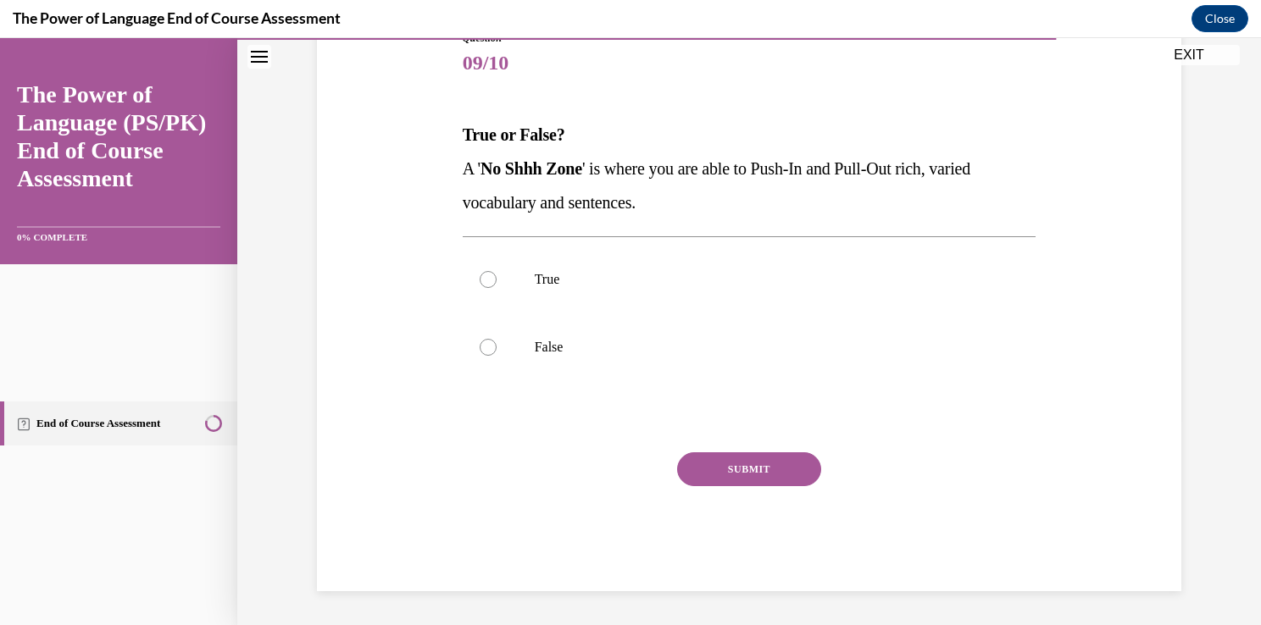
scroll to position [430, 0]
click at [770, 288] on p "True" at bounding box center [764, 279] width 459 height 17
click at [496, 288] on input "True" at bounding box center [488, 279] width 17 height 17
radio input "true"
click at [755, 480] on button "SUBMIT" at bounding box center [749, 469] width 144 height 34
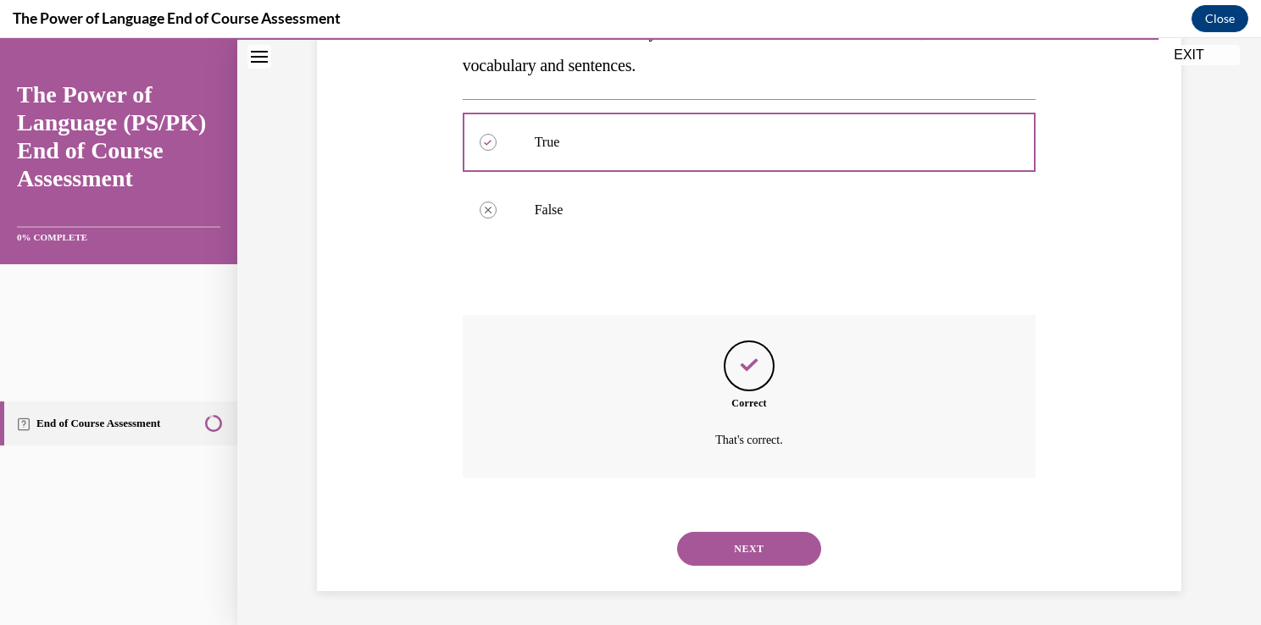
scroll to position [855, 0]
click at [760, 532] on button "NEXT" at bounding box center [749, 549] width 144 height 34
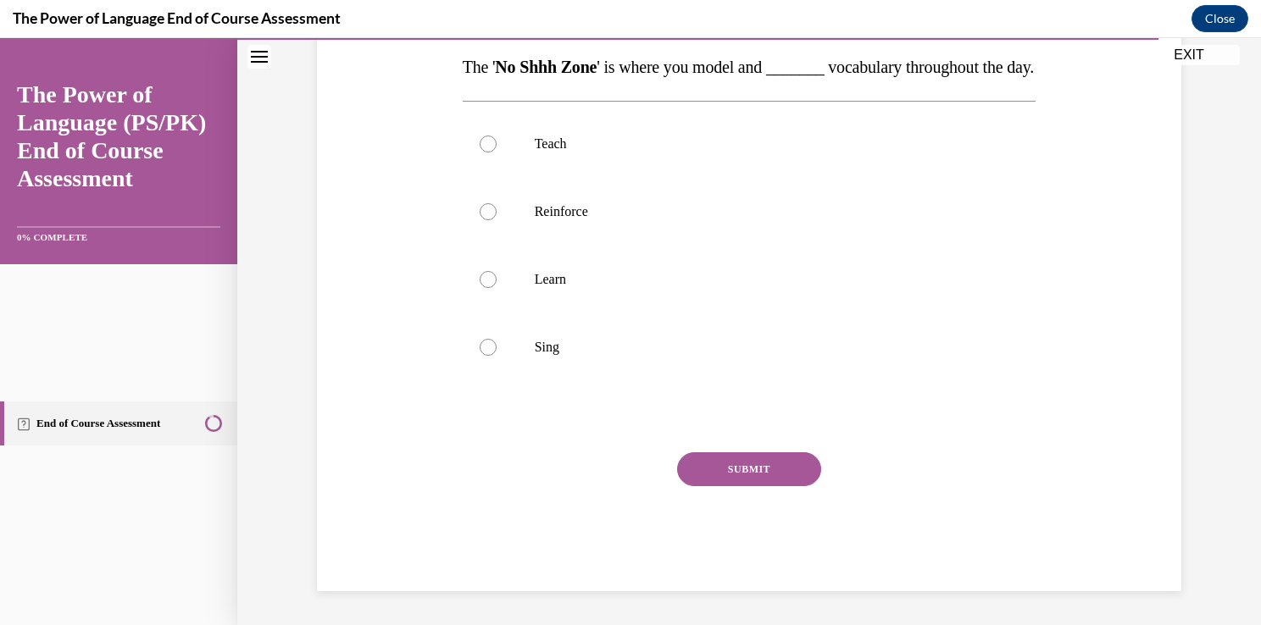
scroll to position [417, 0]
click at [756, 178] on label "Teach" at bounding box center [750, 144] width 574 height 68
click at [496, 152] on input "Teach" at bounding box center [488, 144] width 17 height 17
radio input "true"
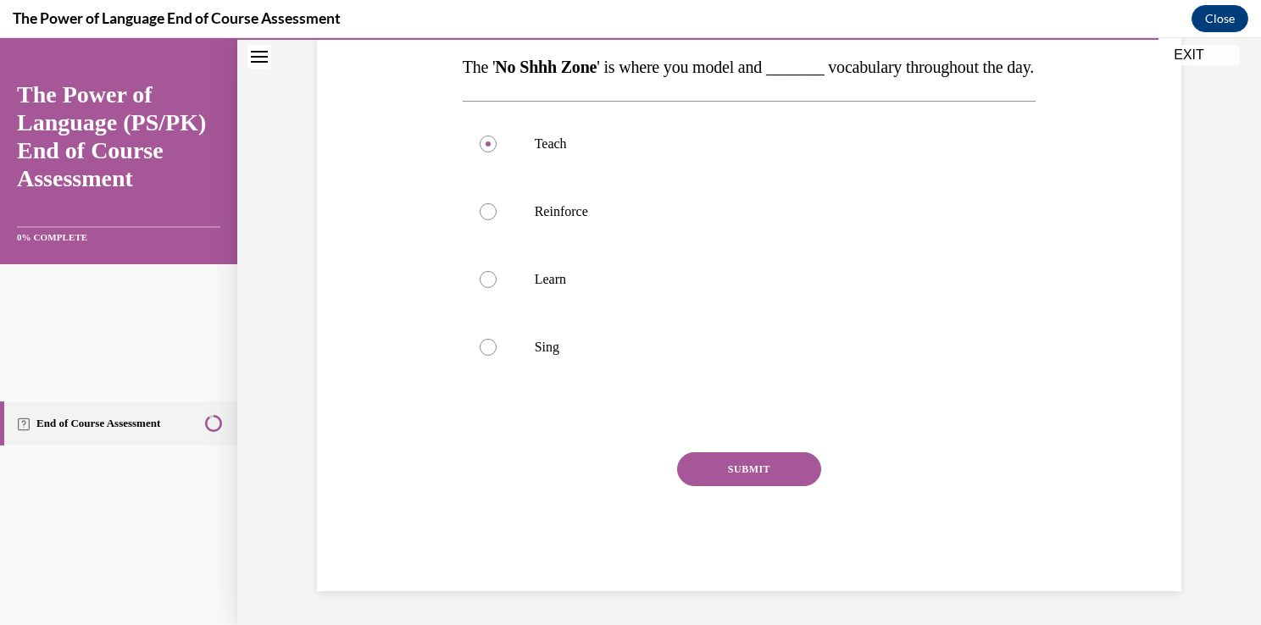
click at [762, 452] on button "SUBMIT" at bounding box center [749, 469] width 144 height 34
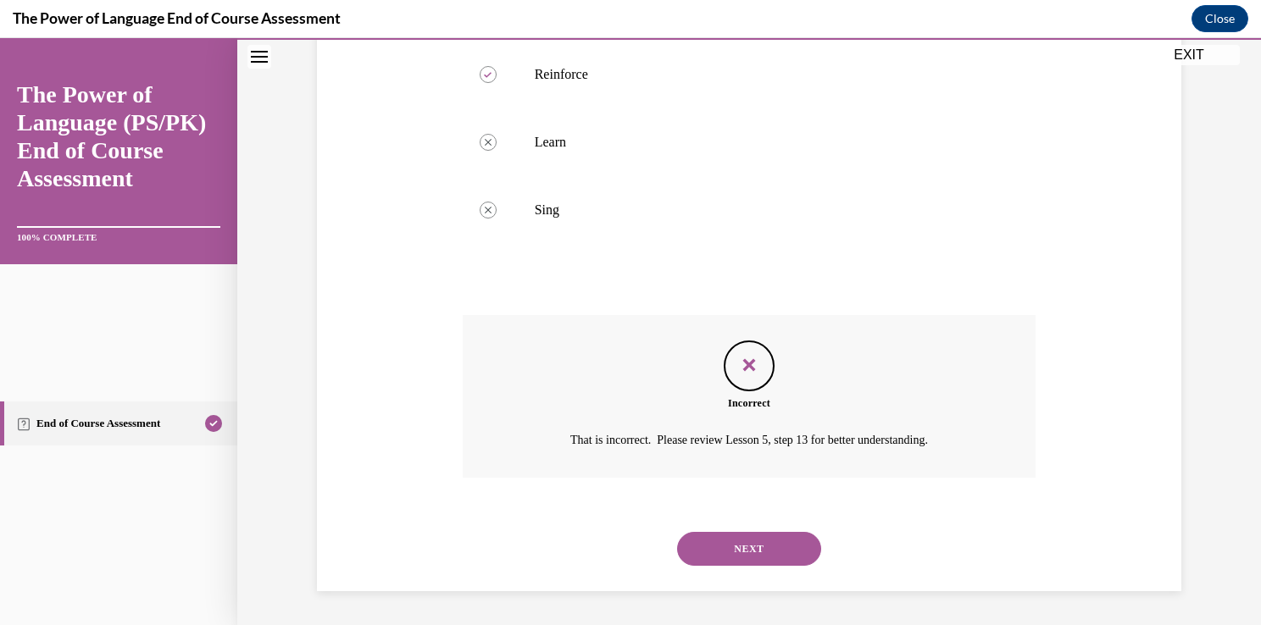
click at [768, 532] on button "NEXT" at bounding box center [749, 549] width 144 height 34
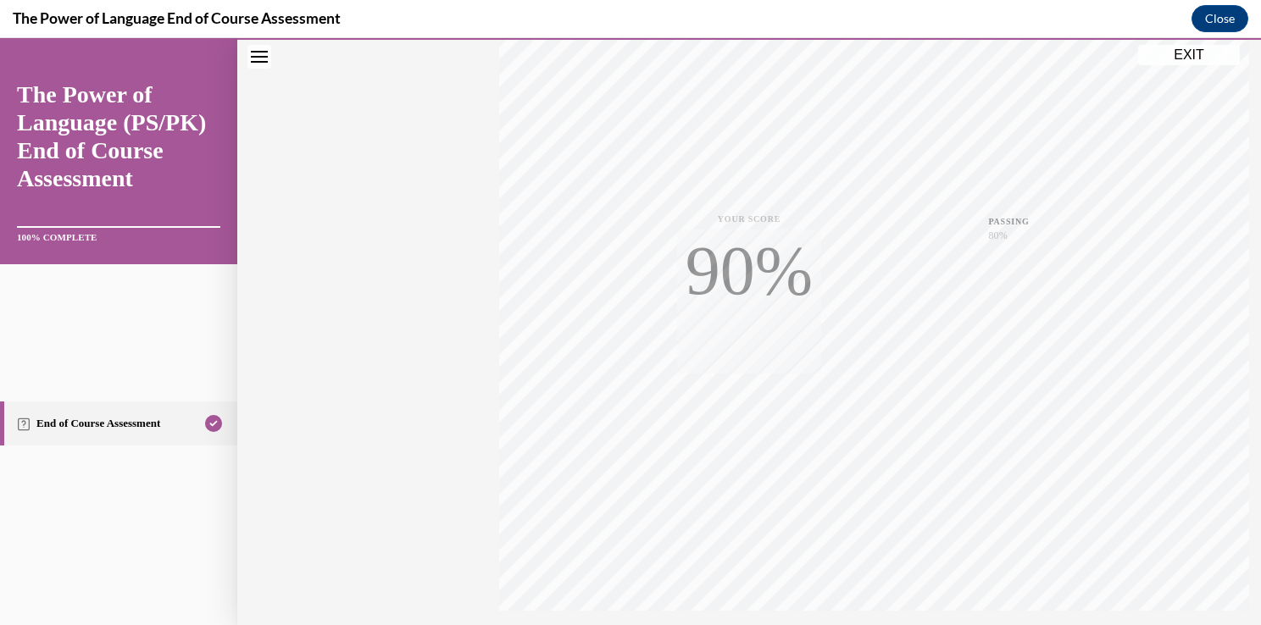
scroll to position [713, 0]
click at [1166, 62] on button "EXIT" at bounding box center [1189, 55] width 102 height 20
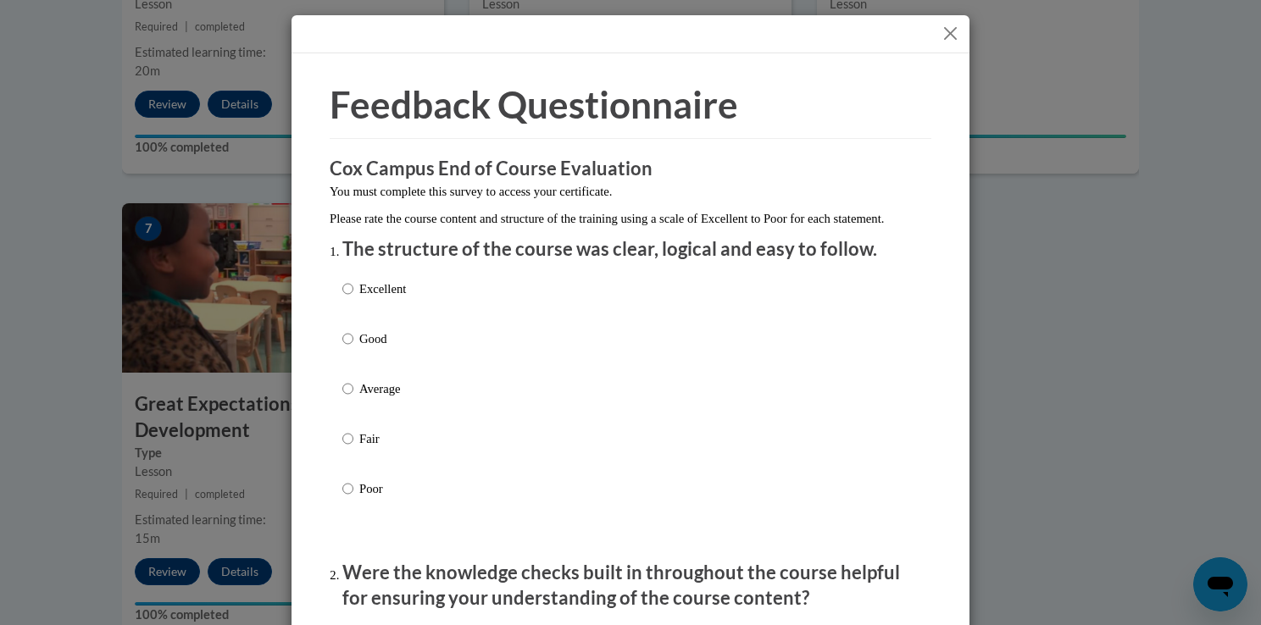
click at [359, 298] on p "Excellent" at bounding box center [382, 289] width 47 height 19
click at [352, 298] on input "Excellent" at bounding box center [347, 289] width 11 height 19
radio input "true"
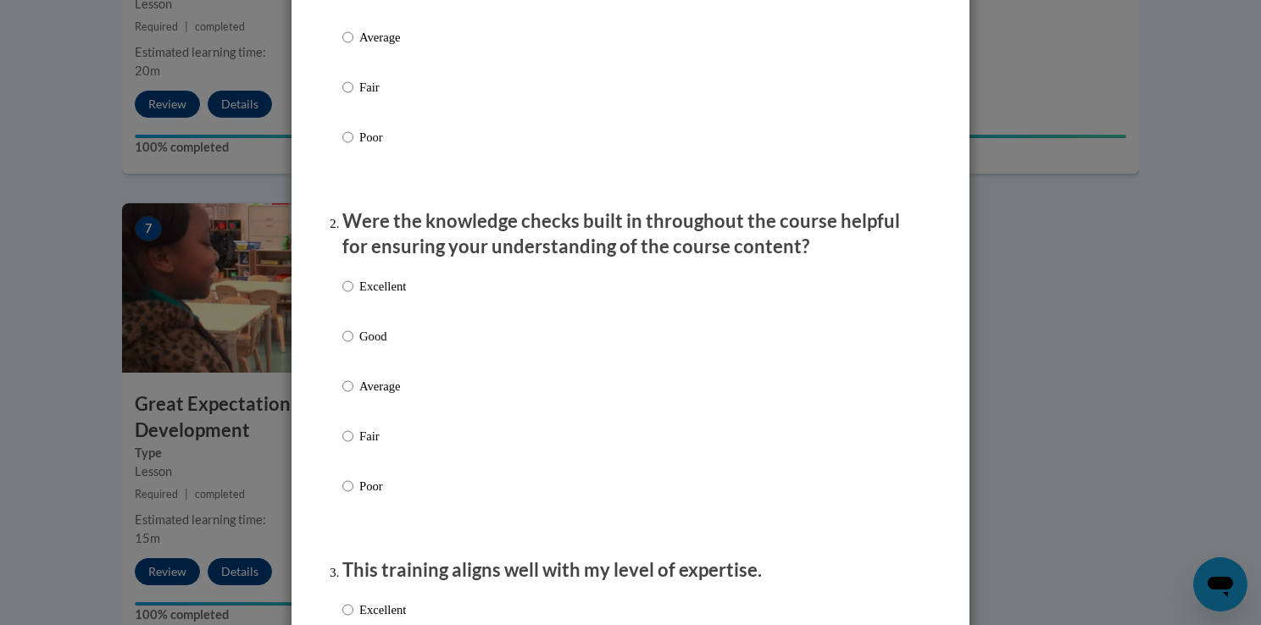
scroll to position [453, 0]
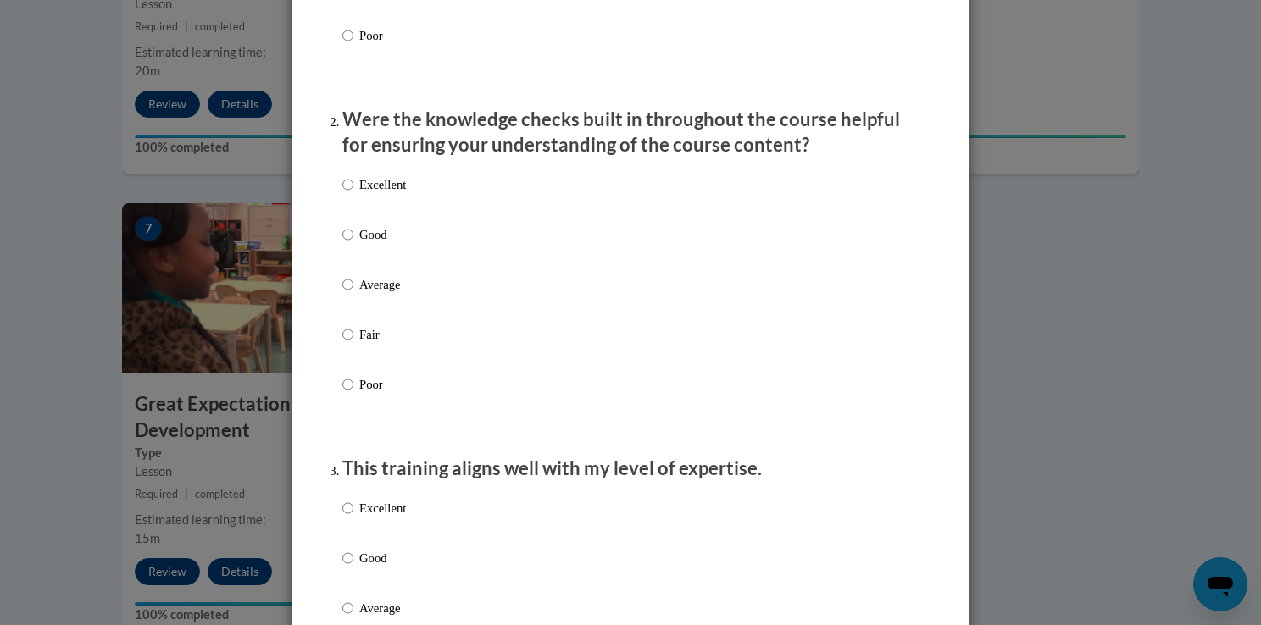
click at [372, 194] on p "Excellent" at bounding box center [382, 184] width 47 height 19
click at [353, 194] on input "Excellent" at bounding box center [347, 184] width 11 height 19
radio input "true"
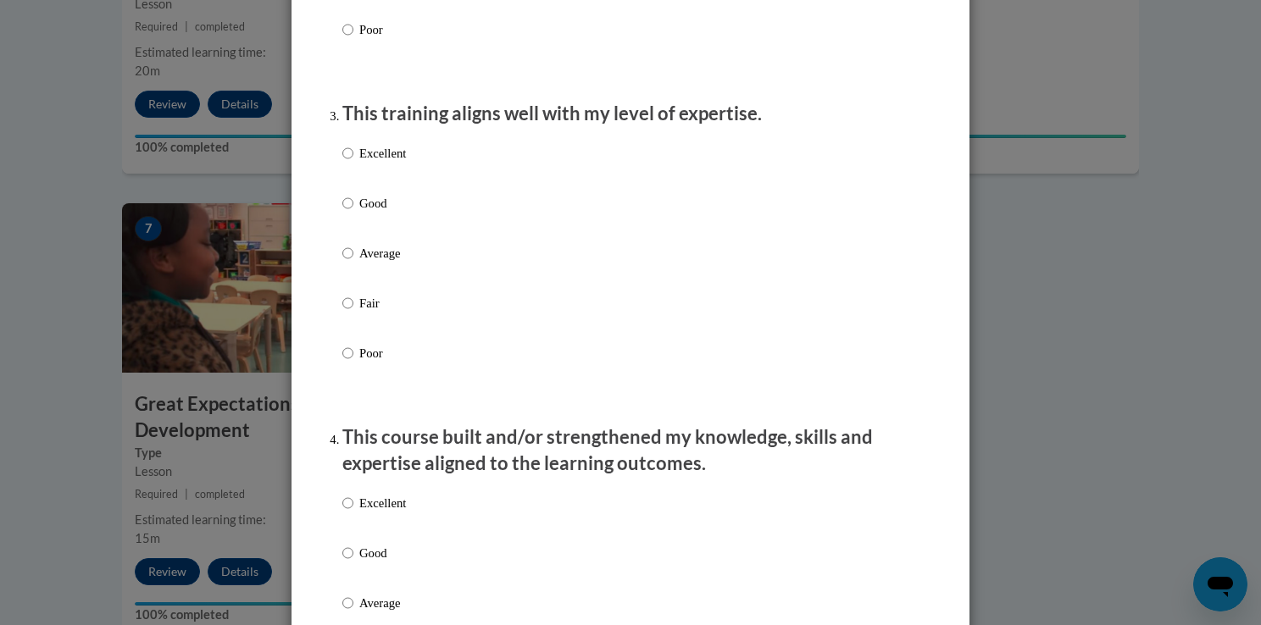
click at [376, 163] on p "Excellent" at bounding box center [382, 153] width 47 height 19
click at [353, 163] on input "Excellent" at bounding box center [347, 153] width 11 height 19
radio input "true"
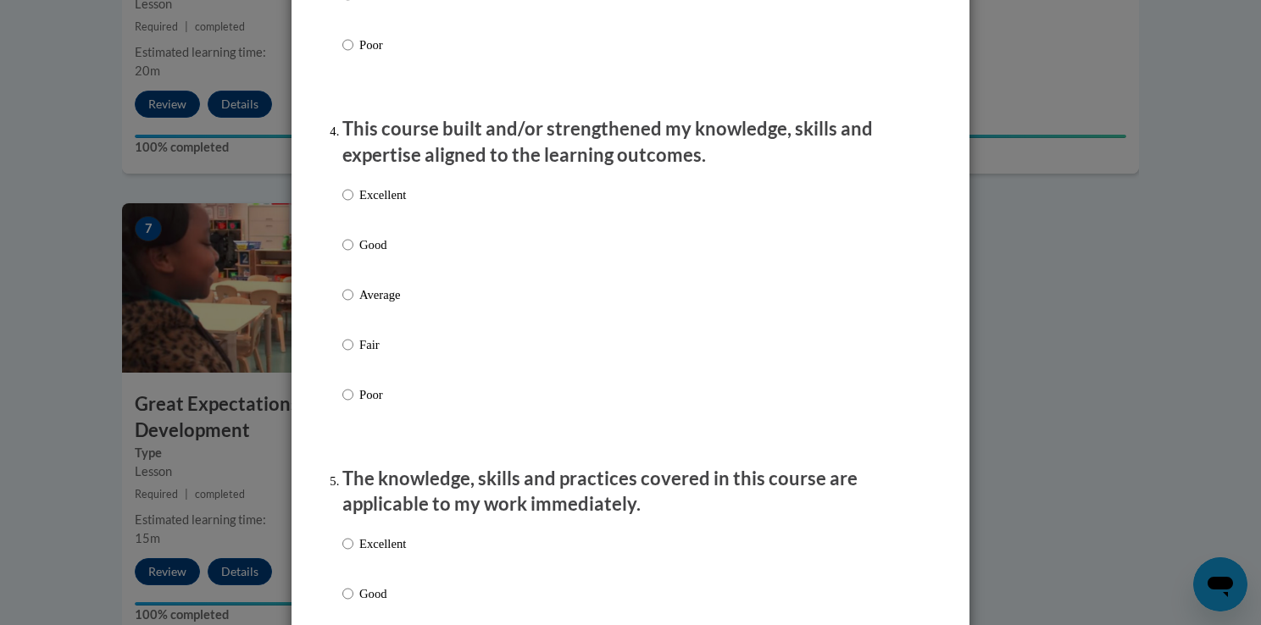
scroll to position [1111, 0]
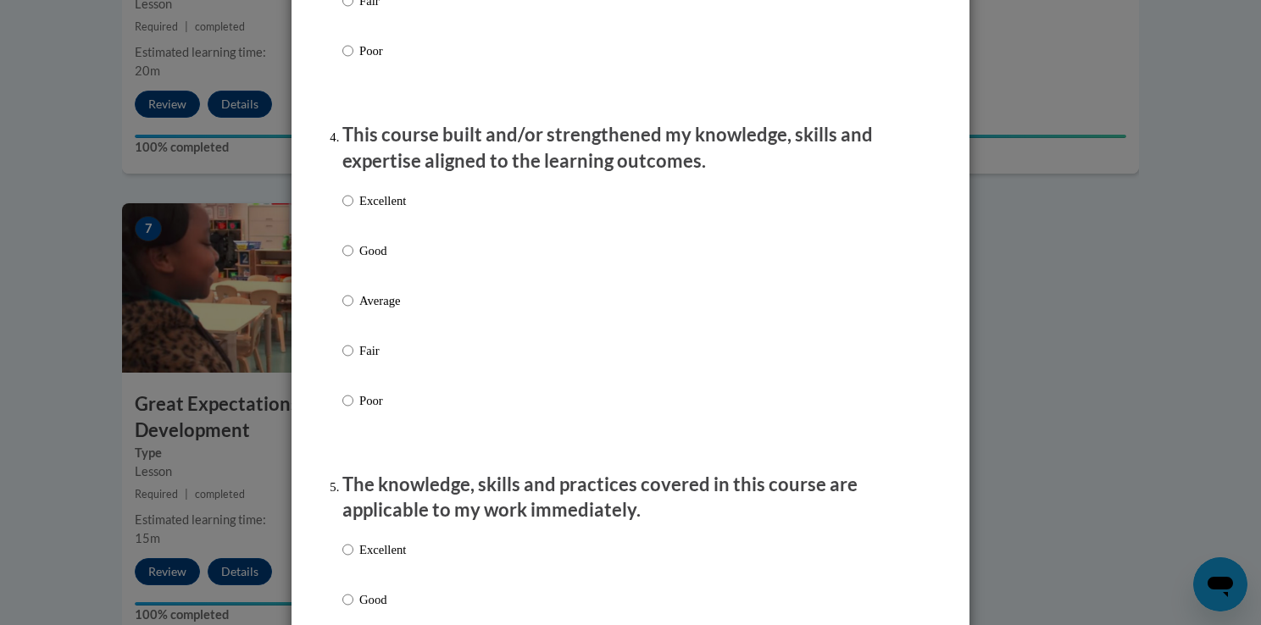
click at [376, 210] on p "Excellent" at bounding box center [382, 200] width 47 height 19
click at [353, 210] on input "Excellent" at bounding box center [347, 200] width 11 height 19
radio input "true"
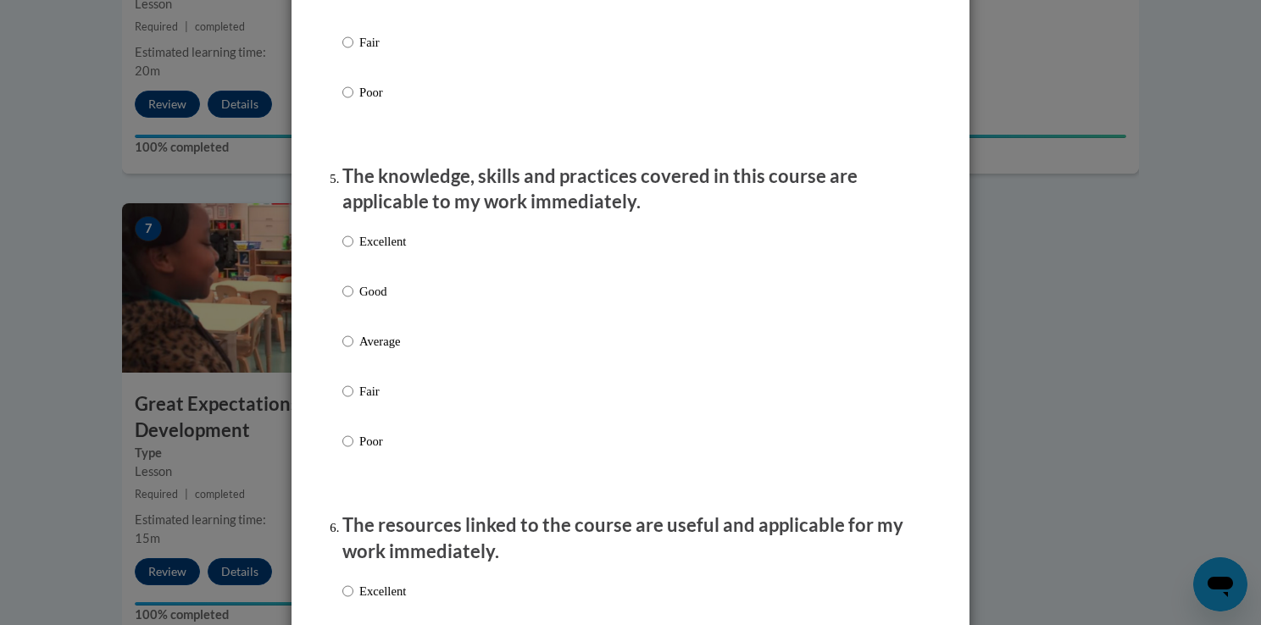
scroll to position [1420, 0]
click at [380, 269] on label "Excellent" at bounding box center [374, 254] width 64 height 46
click at [353, 250] on input "Excellent" at bounding box center [347, 240] width 11 height 19
radio input "true"
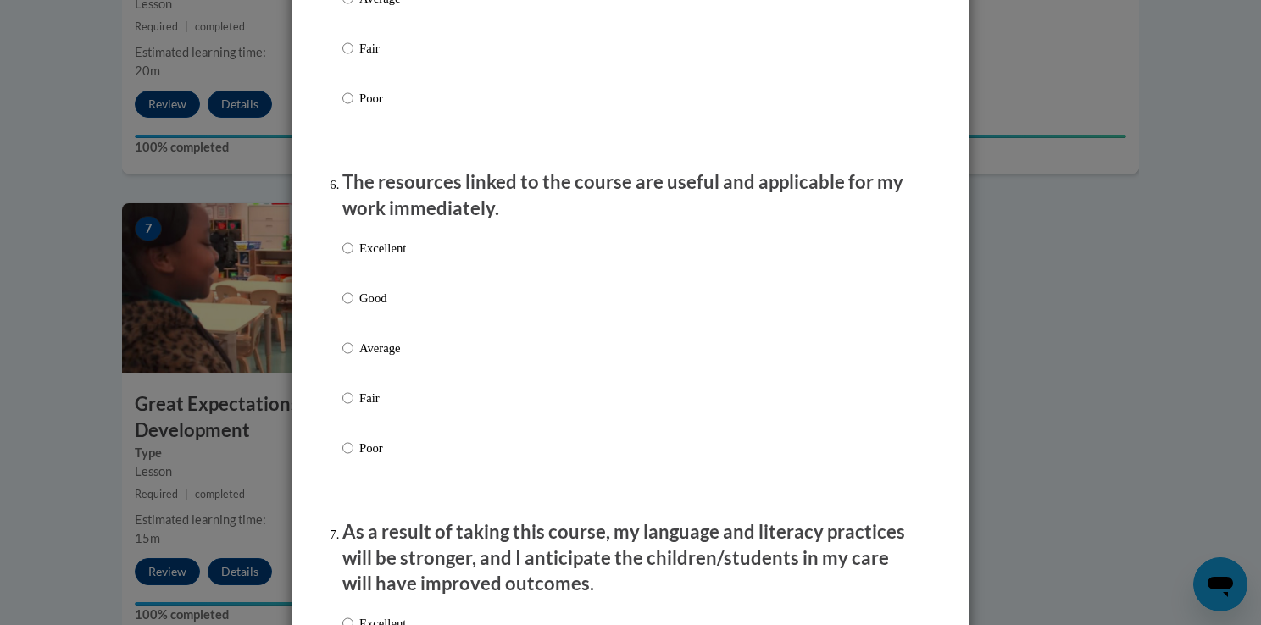
scroll to position [1806, 0]
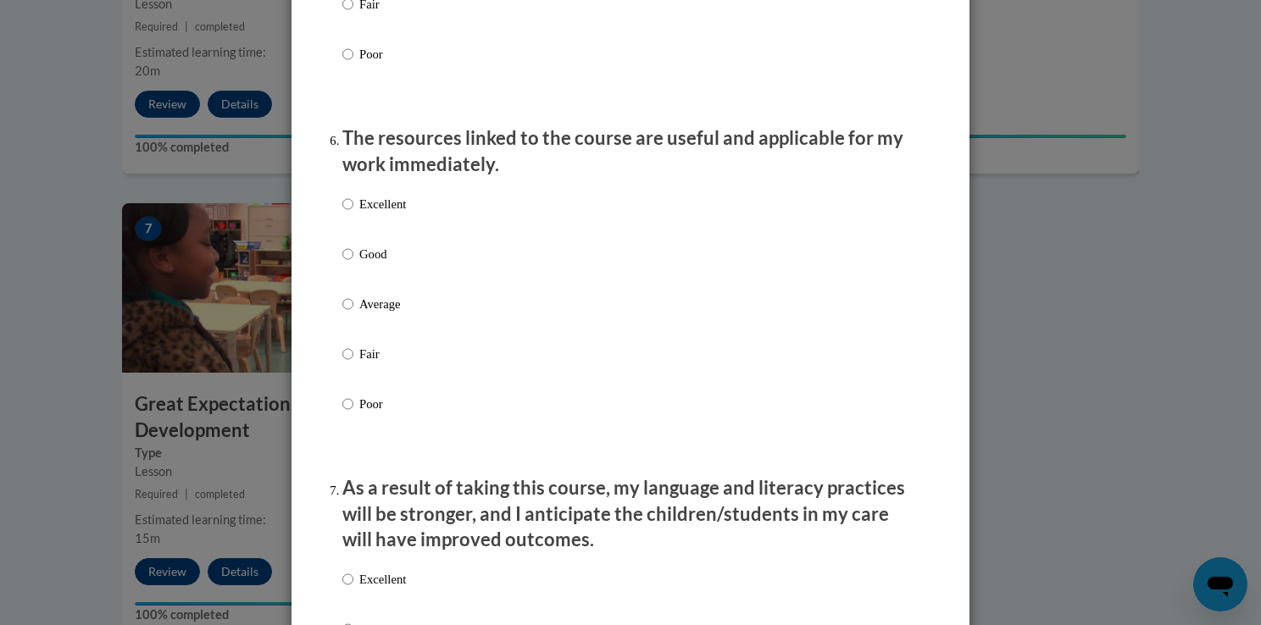
click at [380, 213] on p "Excellent" at bounding box center [382, 204] width 47 height 19
click at [353, 213] on input "Excellent" at bounding box center [347, 204] width 11 height 19
radio input "true"
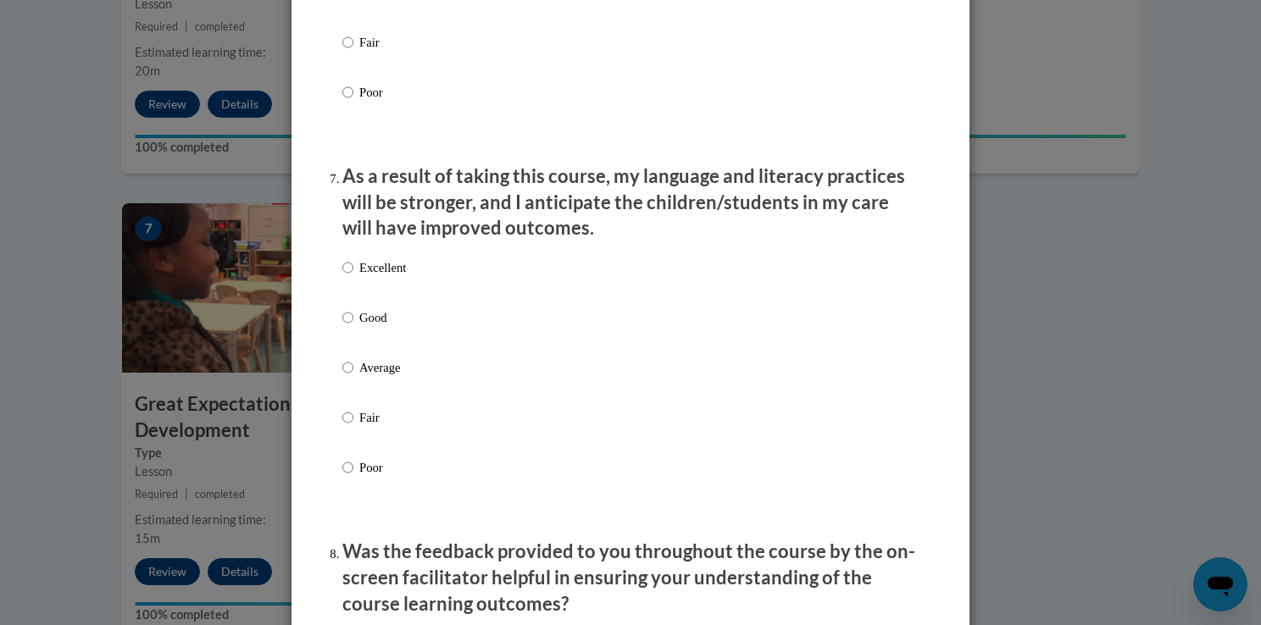
scroll to position [2084, 0]
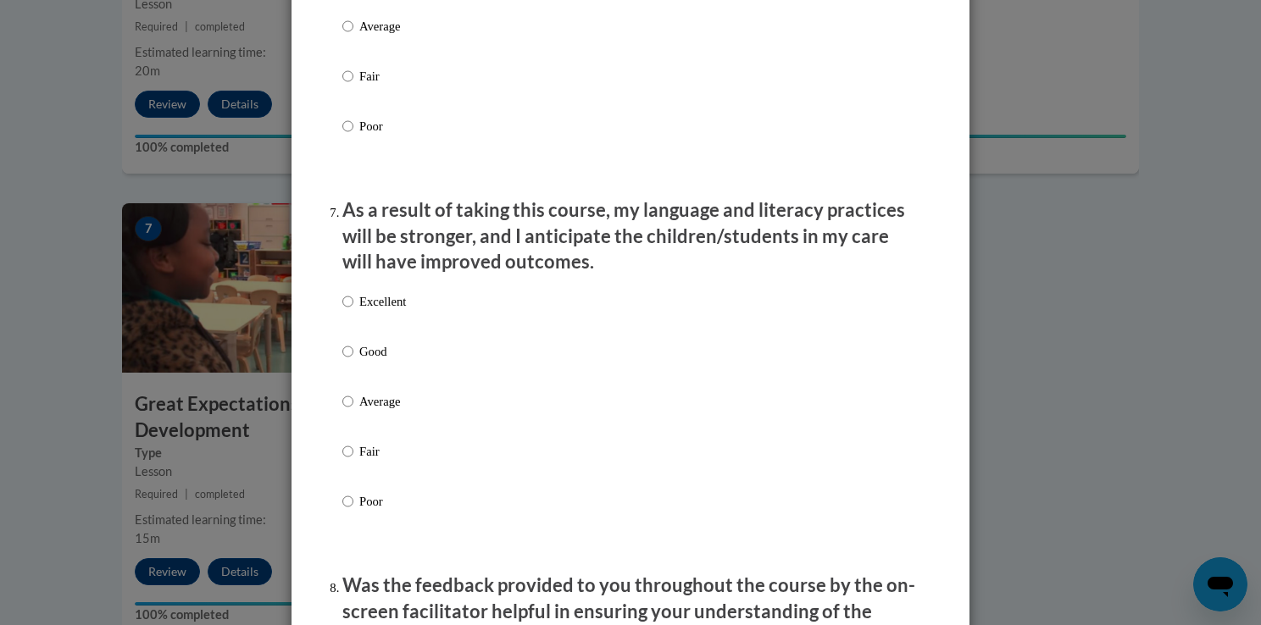
click at [396, 308] on div "Excellent Good Average Fair Poor" at bounding box center [374, 415] width 64 height 263
click at [392, 311] on p "Excellent" at bounding box center [382, 301] width 47 height 19
click at [353, 311] on input "Excellent" at bounding box center [347, 301] width 11 height 19
radio input "true"
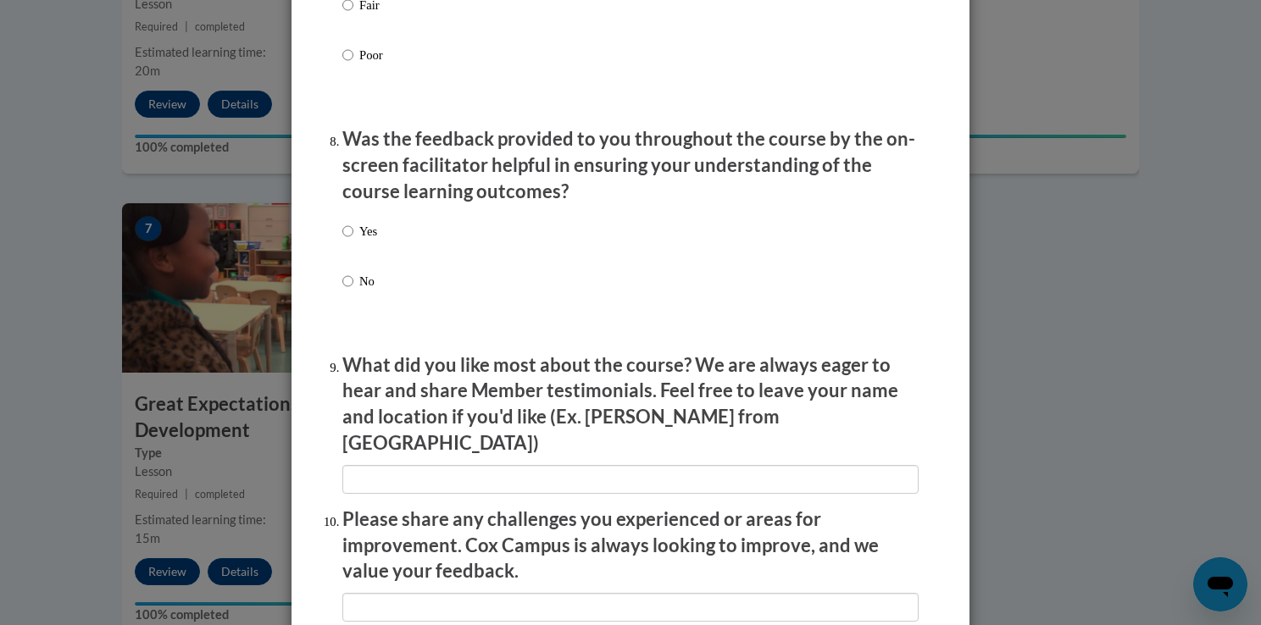
scroll to position [2528, 0]
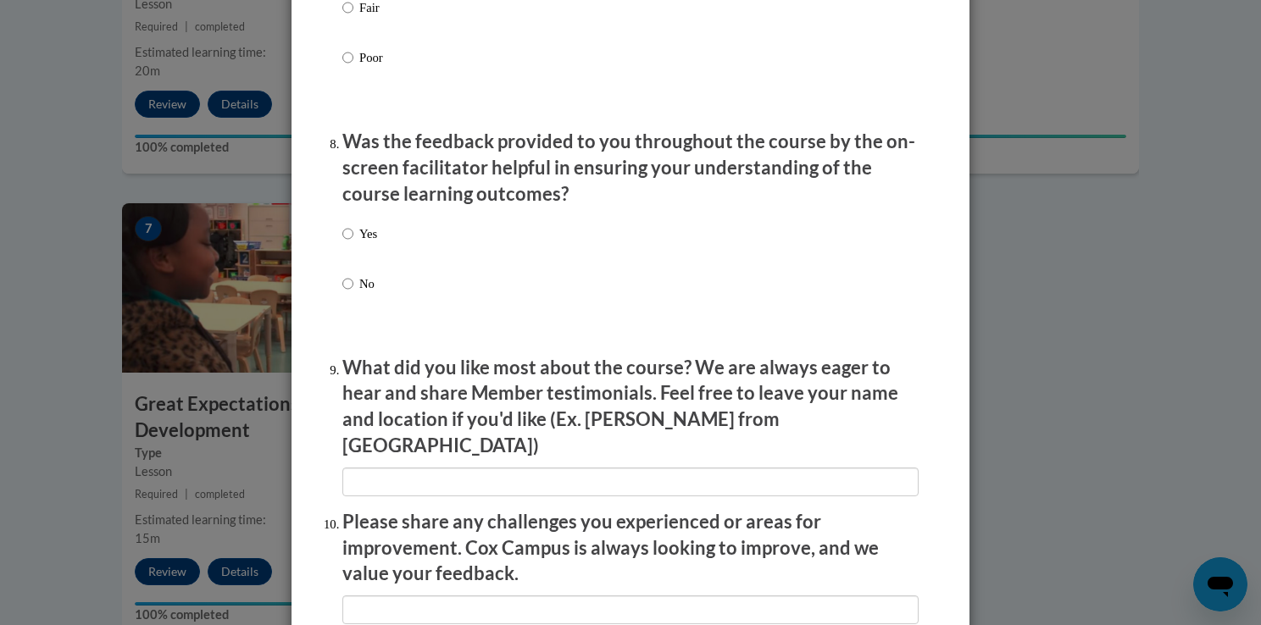
click at [379, 252] on div "Yes No" at bounding box center [630, 279] width 576 height 126
click at [369, 243] on p "Yes" at bounding box center [368, 234] width 18 height 19
click at [353, 243] on input "Yes" at bounding box center [347, 234] width 11 height 19
radio input "true"
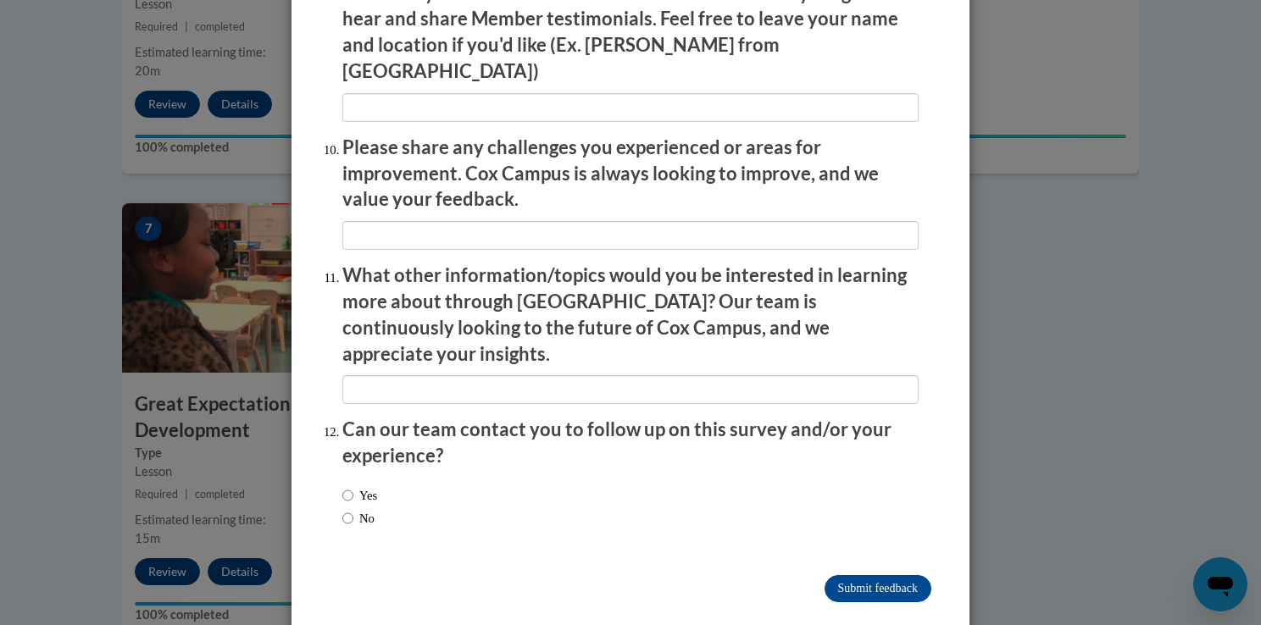
scroll to position [2902, 0]
click at [363, 487] on label "Yes" at bounding box center [359, 496] width 35 height 19
click at [353, 487] on input "Yes" at bounding box center [347, 496] width 11 height 19
radio input "true"
click at [879, 576] on input "Submit feedback" at bounding box center [877, 589] width 107 height 27
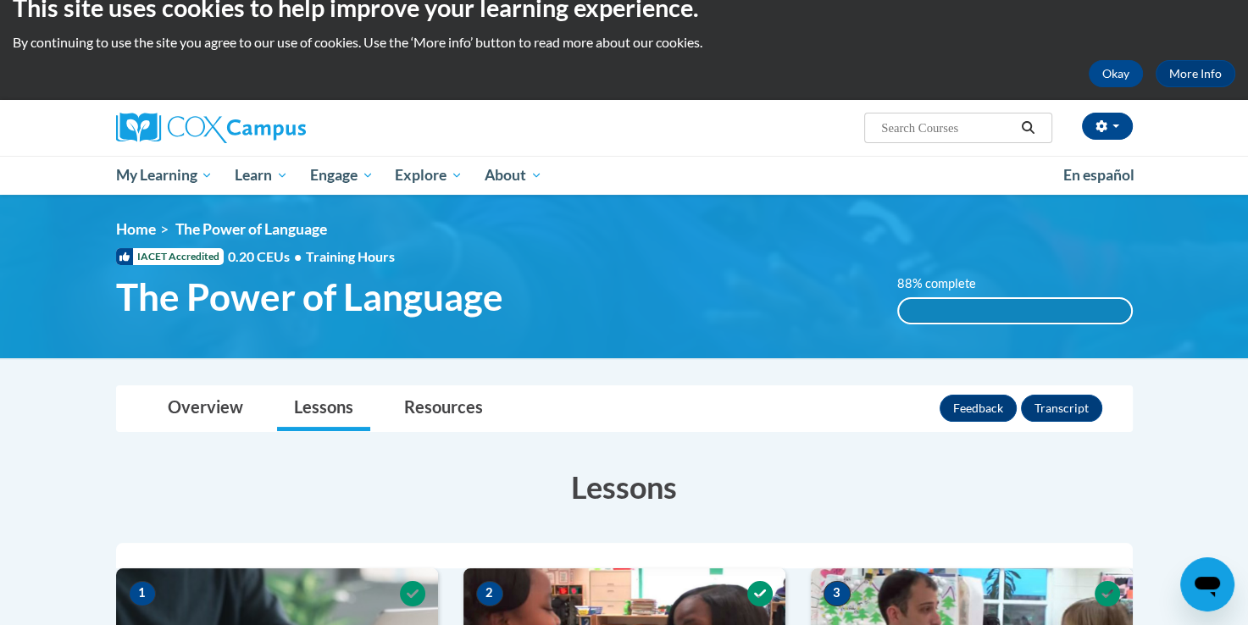
scroll to position [0, 0]
